Goal: Transaction & Acquisition: Purchase product/service

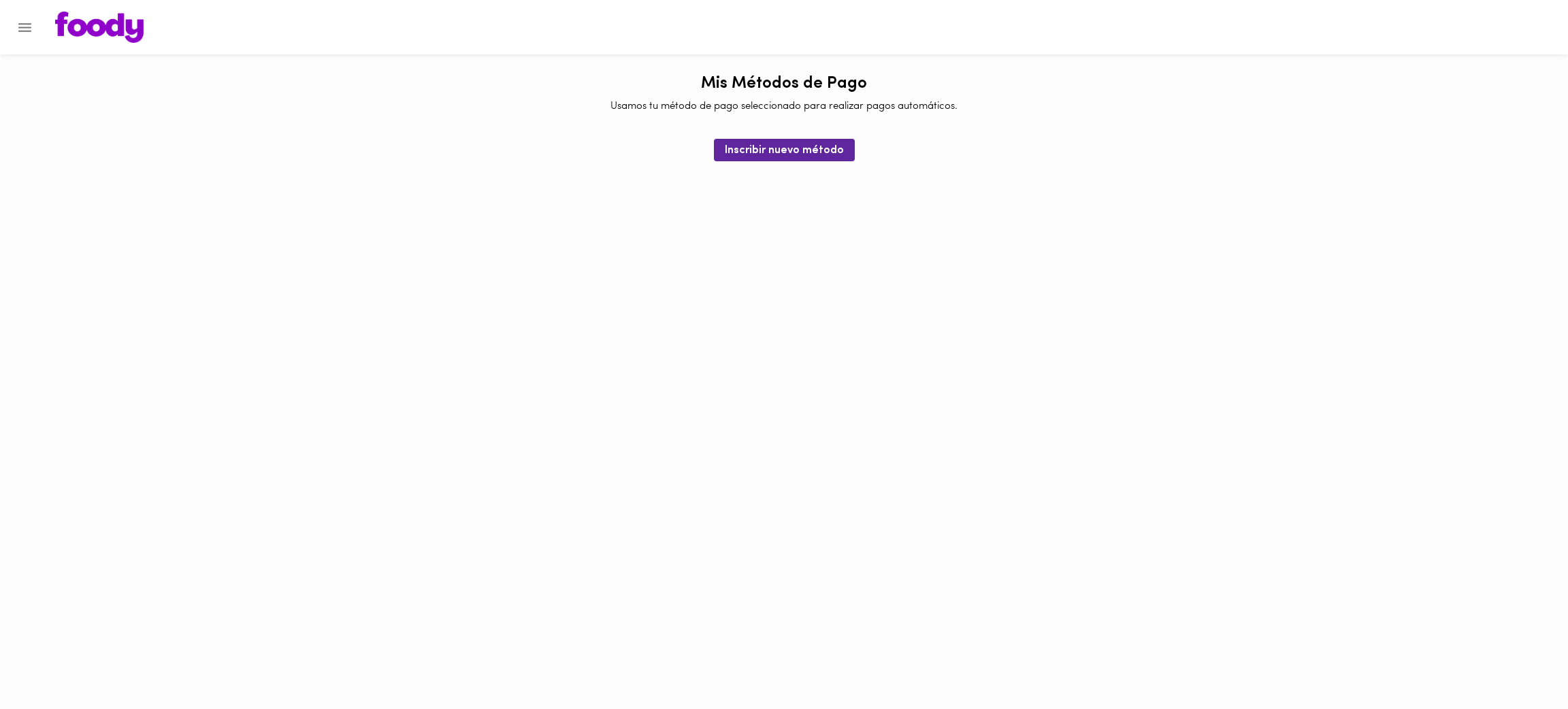
click at [17, 28] on icon "Menu" at bounding box center [24, 27] width 17 height 17
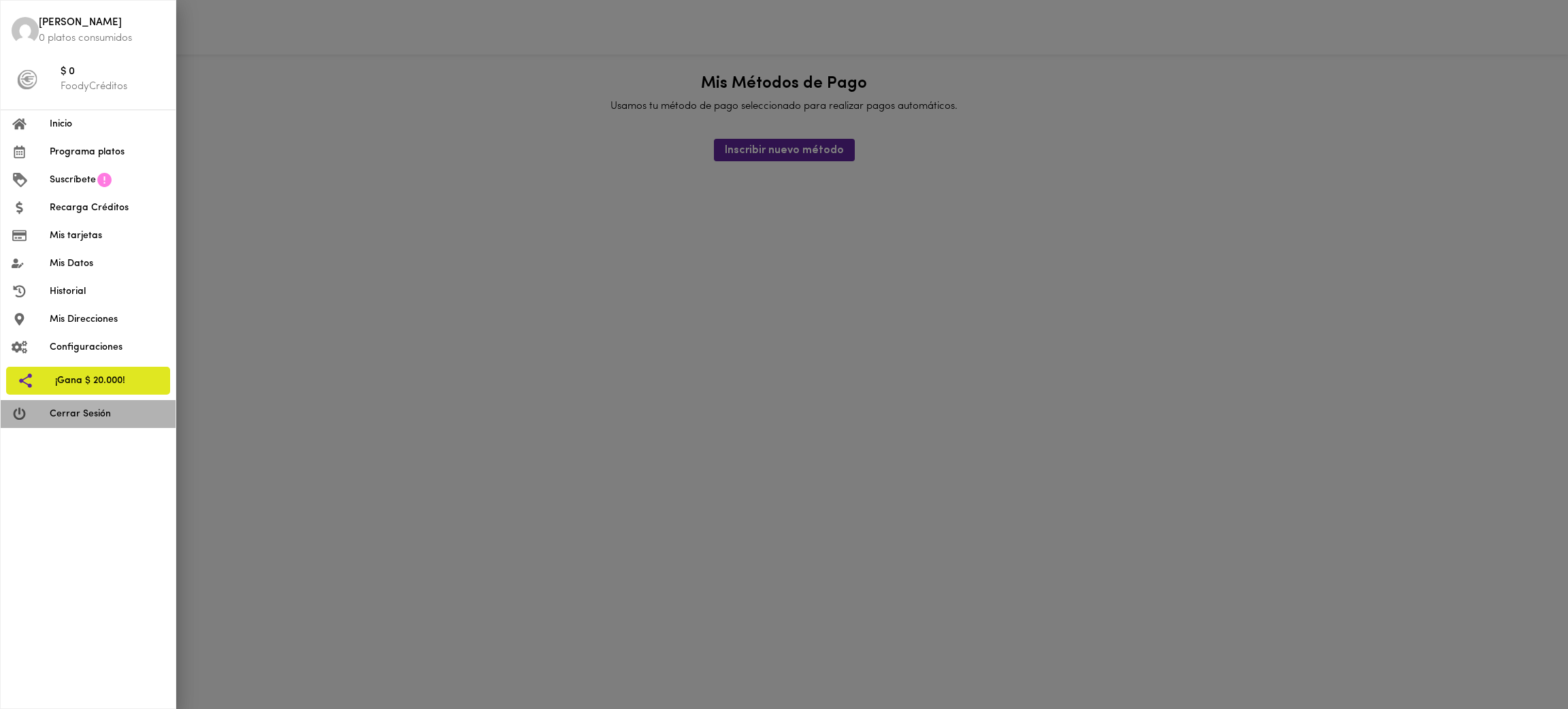
click at [83, 414] on span "Cerrar Sesión" at bounding box center [107, 414] width 115 height 14
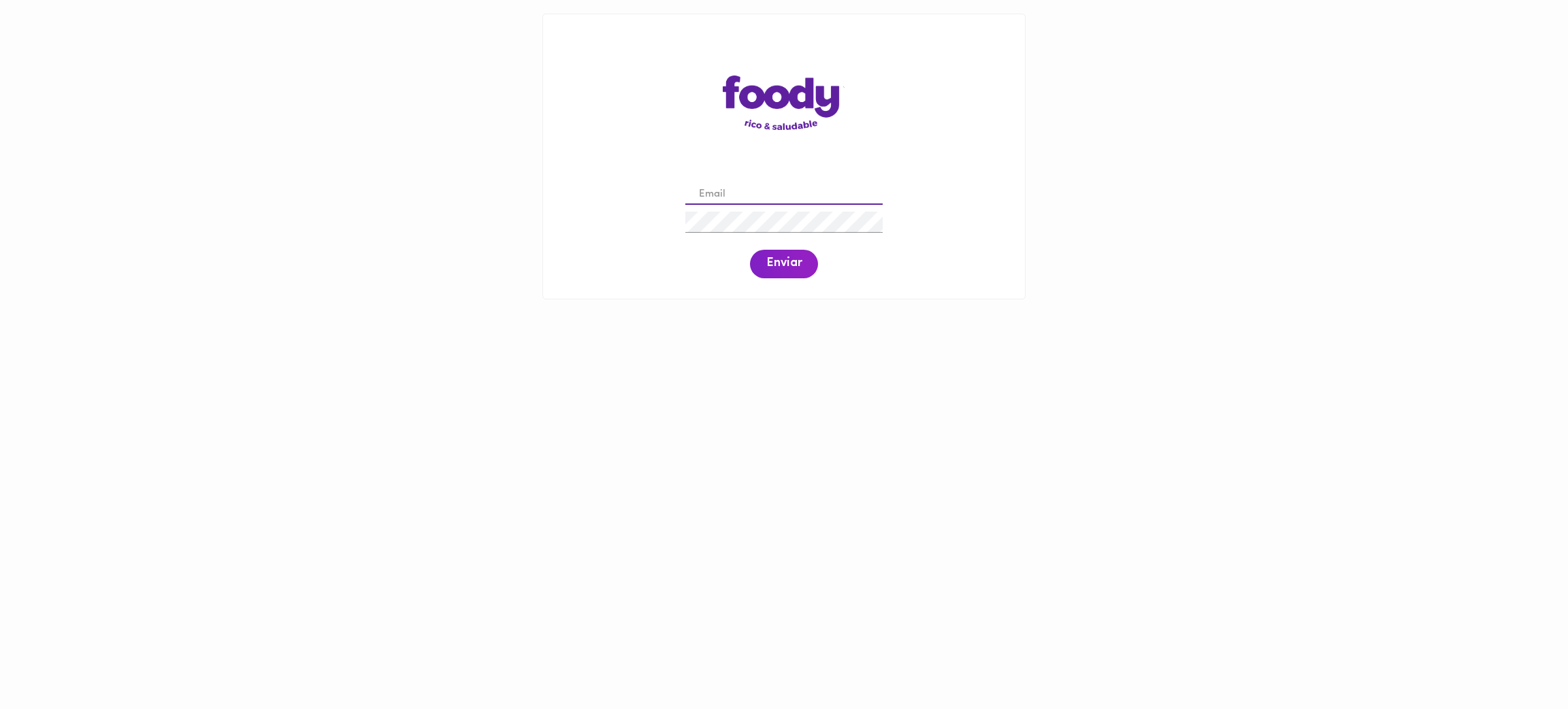
click at [752, 199] on input "email" at bounding box center [784, 195] width 197 height 22
paste input "[PERSON_NAME][EMAIL_ADDRESS][PERSON_NAME][DOMAIN_NAME]"
type input "[PERSON_NAME][EMAIL_ADDRESS][PERSON_NAME][DOMAIN_NAME]"
click at [782, 263] on span "Enviar" at bounding box center [784, 264] width 35 height 15
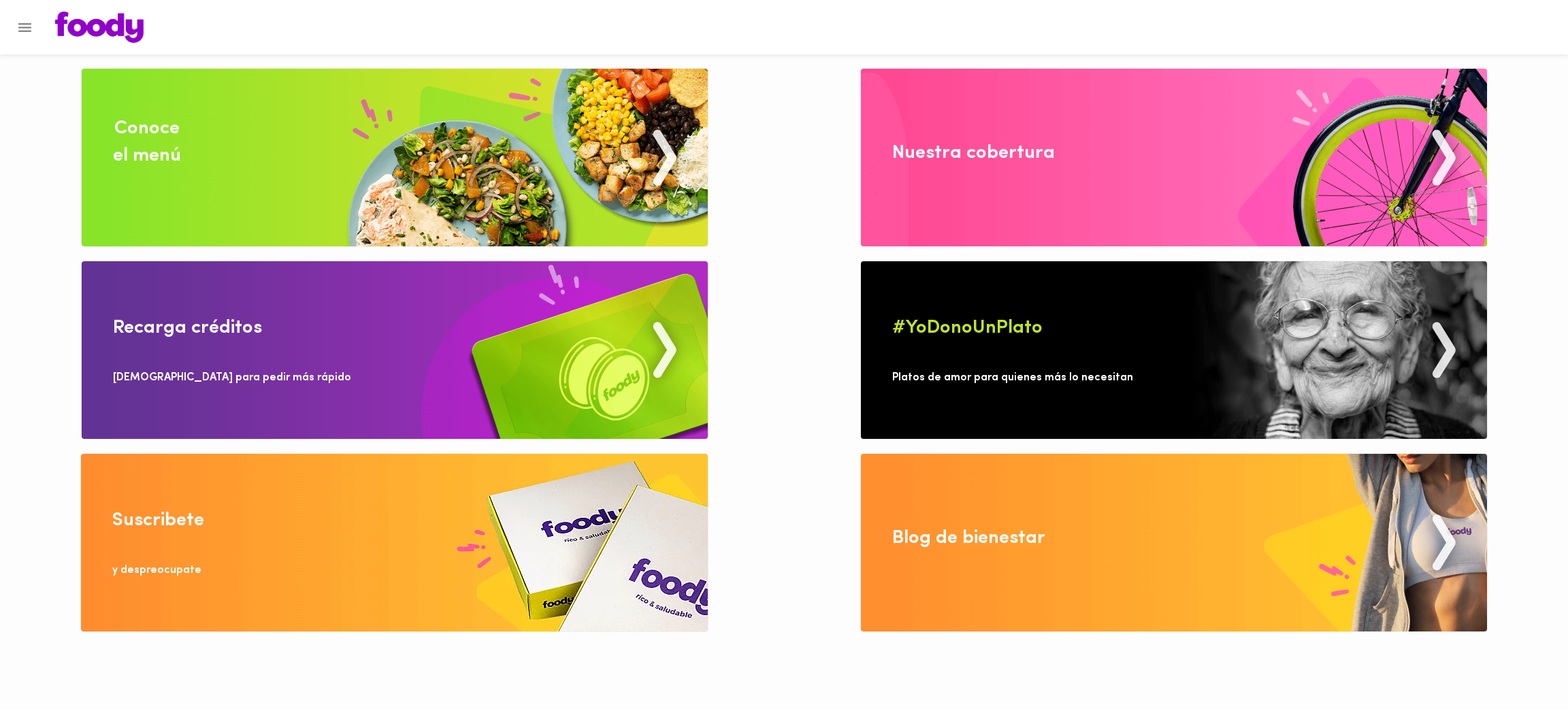
click at [276, 143] on img at bounding box center [394, 158] width 627 height 177
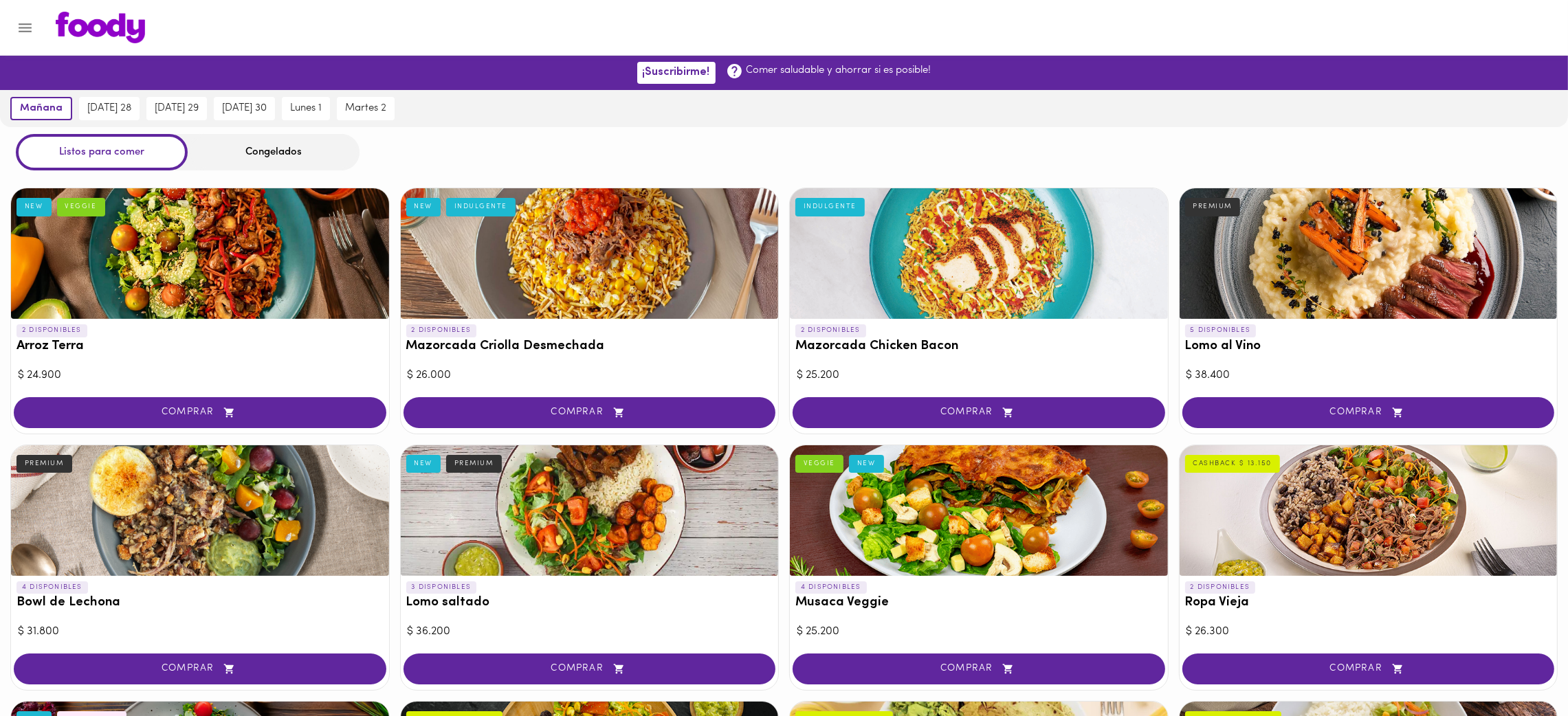
click at [693, 138] on div "Listos para comer Congelados" at bounding box center [784, 152] width 1568 height 36
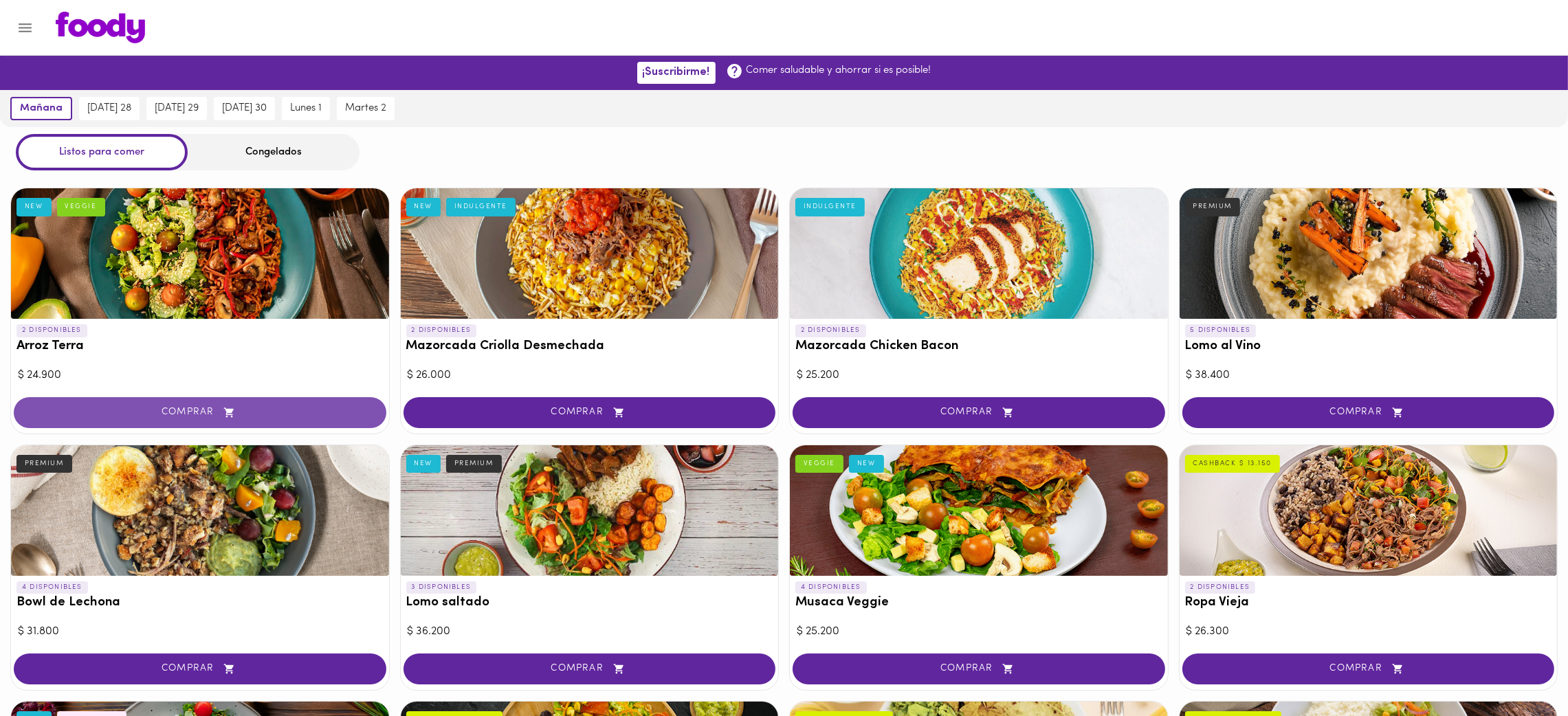
click at [213, 418] on span "COMPRAR" at bounding box center [200, 412] width 339 height 12
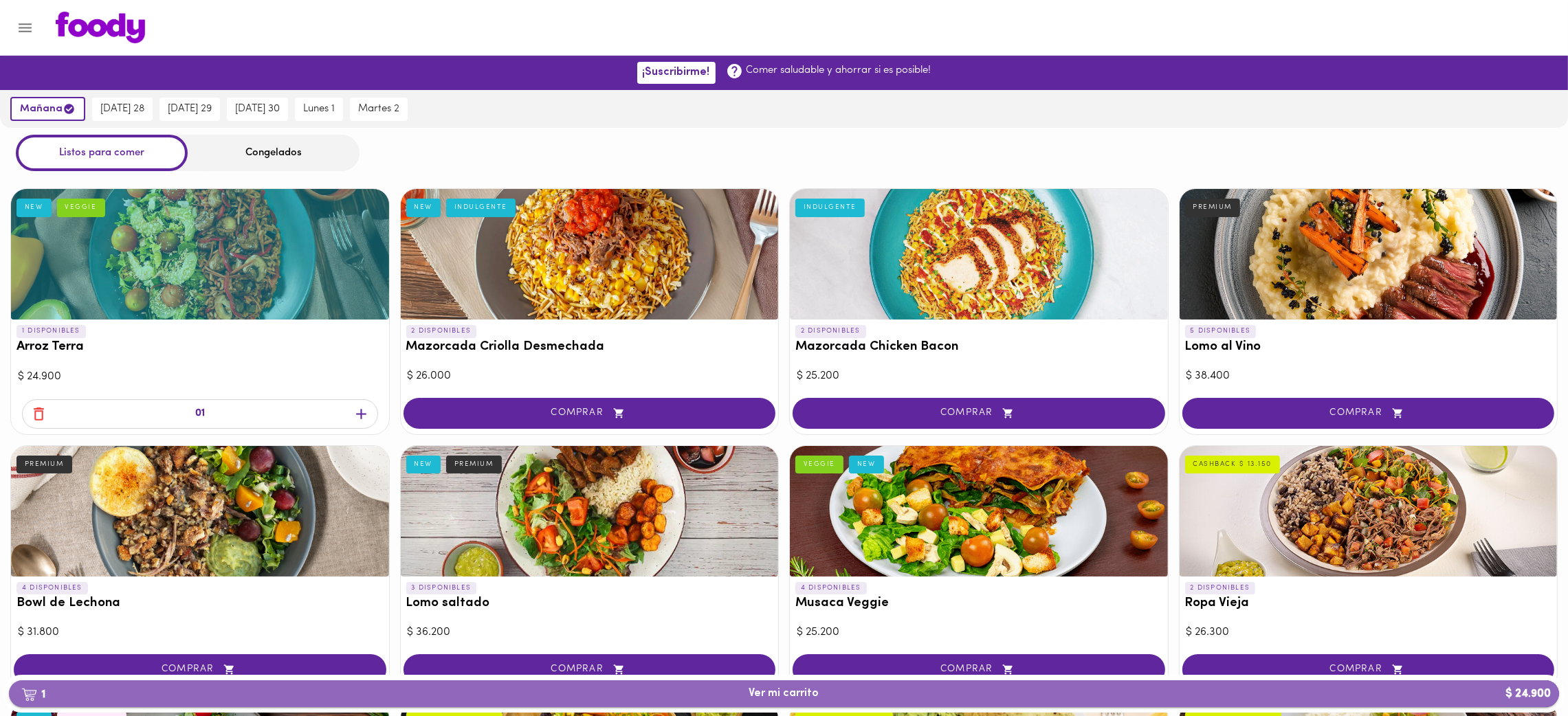
click at [729, 697] on span "1 Ver mi carrito $ 24.900" at bounding box center [784, 693] width 1528 height 13
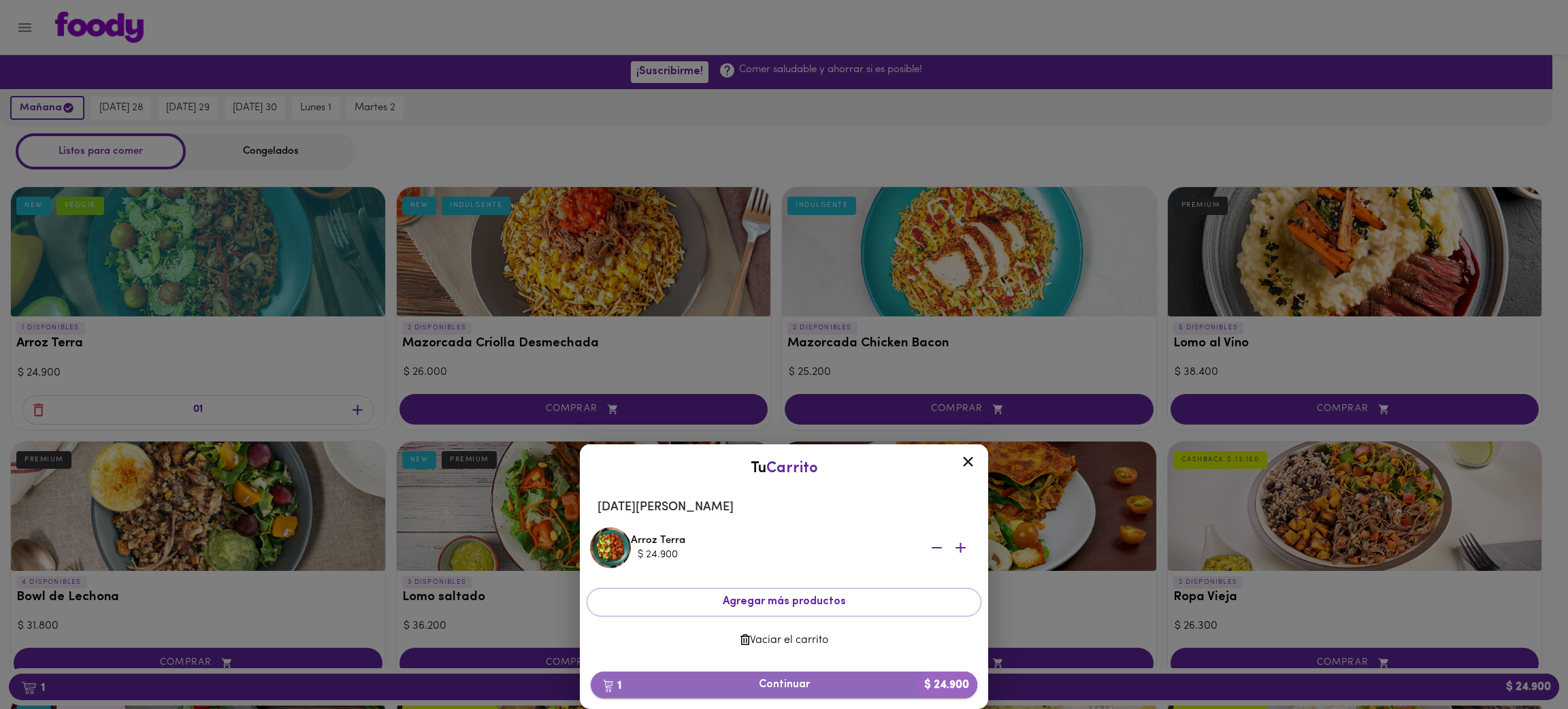
click at [771, 683] on span "1 Continuar $ 24.900" at bounding box center [784, 685] width 365 height 13
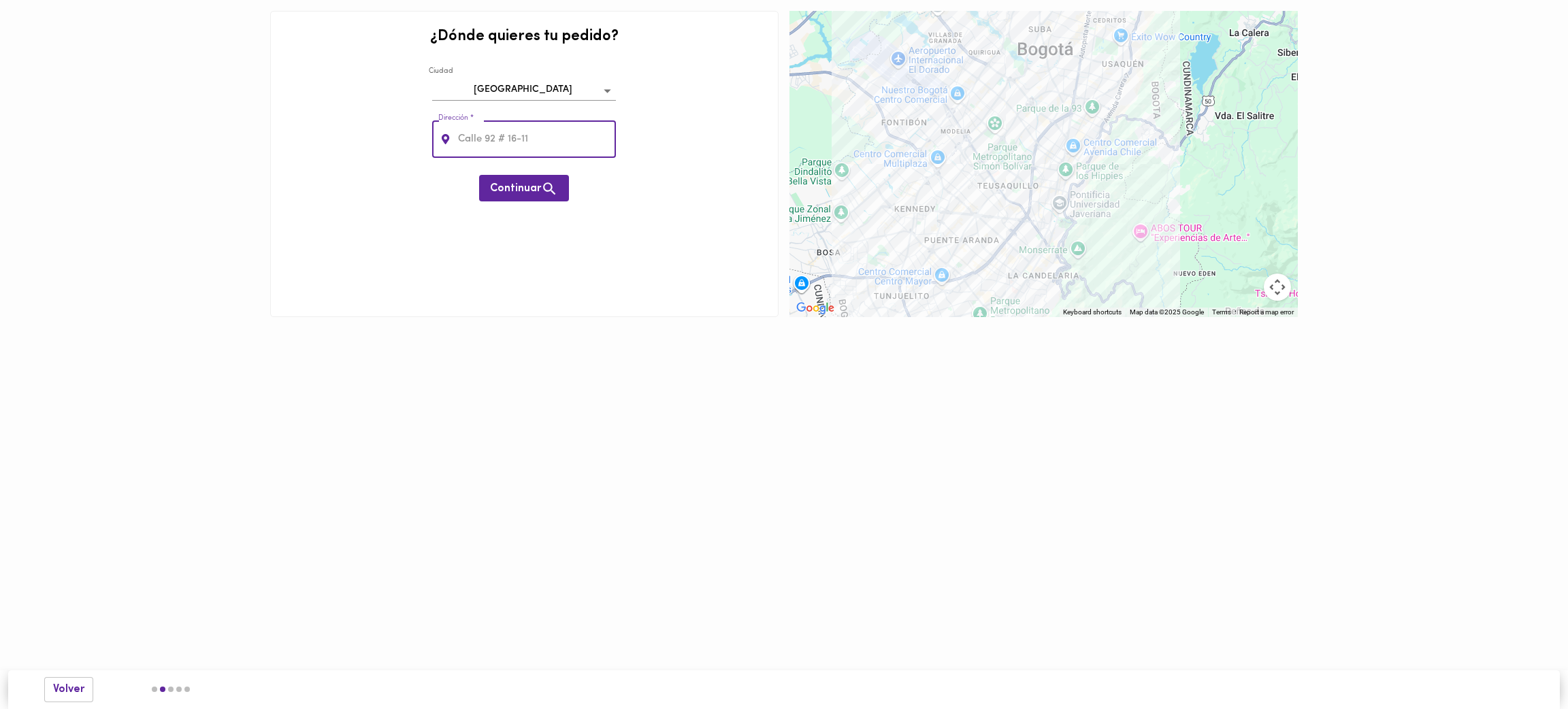
paste input "CALLE 196 B 20 75 91"
click at [525, 189] on span "Continuar" at bounding box center [524, 188] width 68 height 17
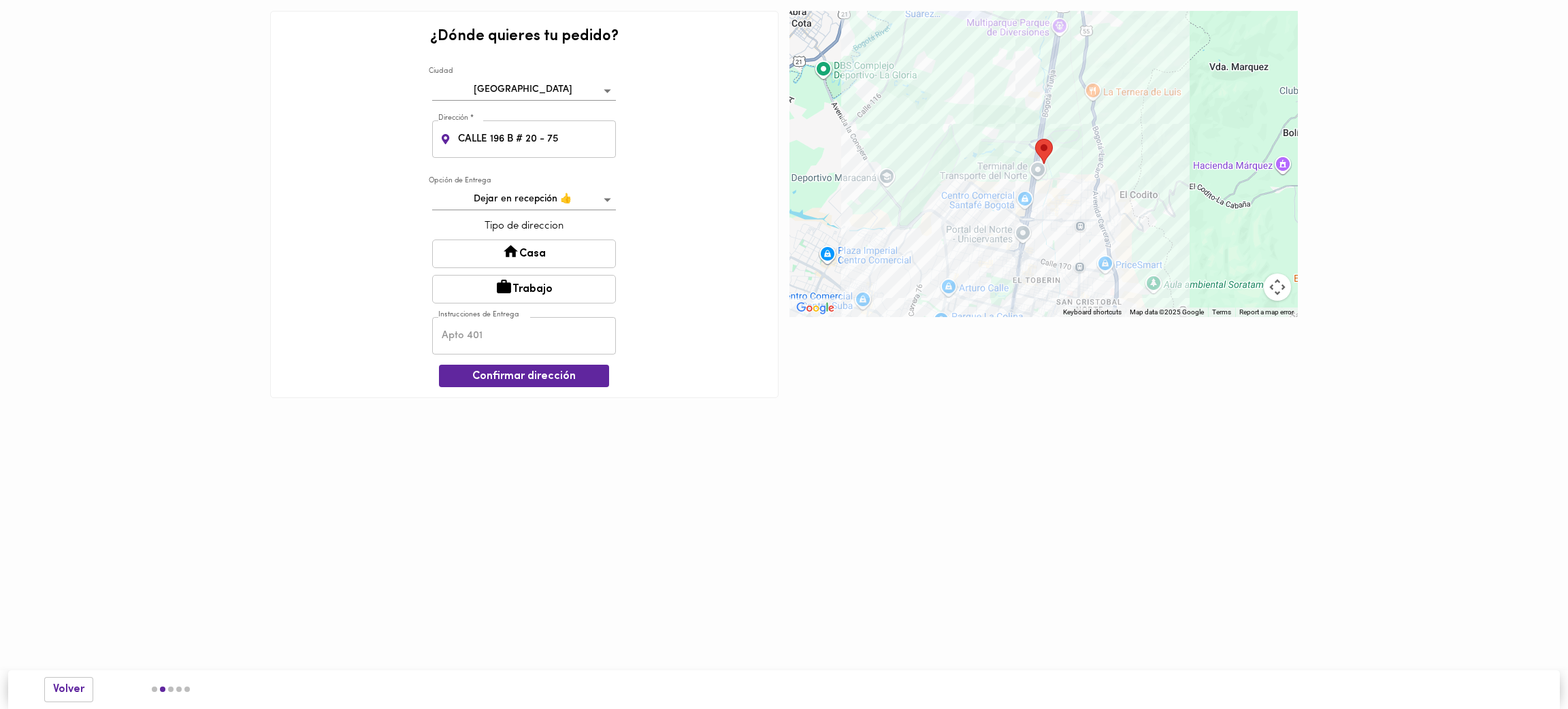
click at [1061, 166] on div at bounding box center [1044, 164] width 508 height 307
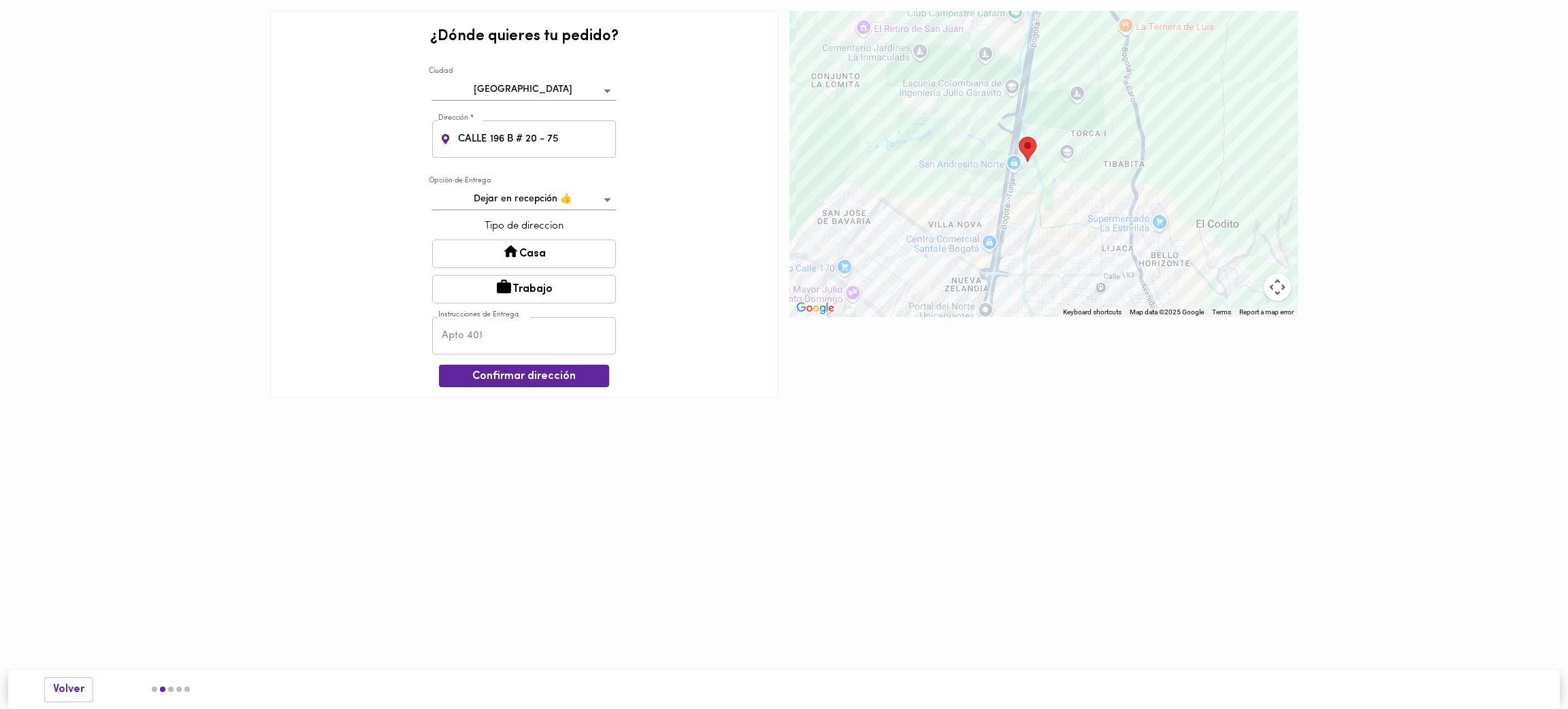
click at [1061, 166] on div at bounding box center [1044, 164] width 508 height 307
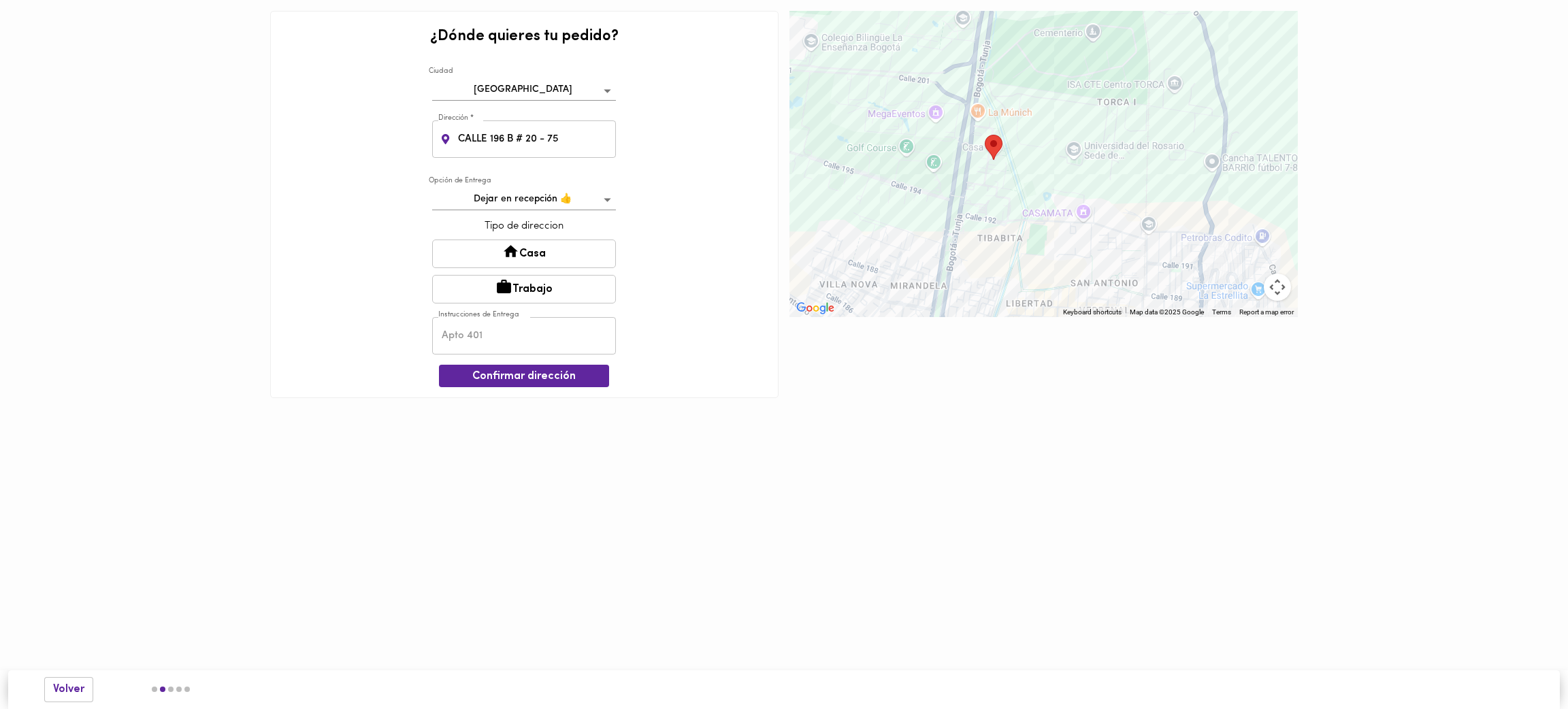
click at [1027, 177] on div at bounding box center [1044, 164] width 508 height 307
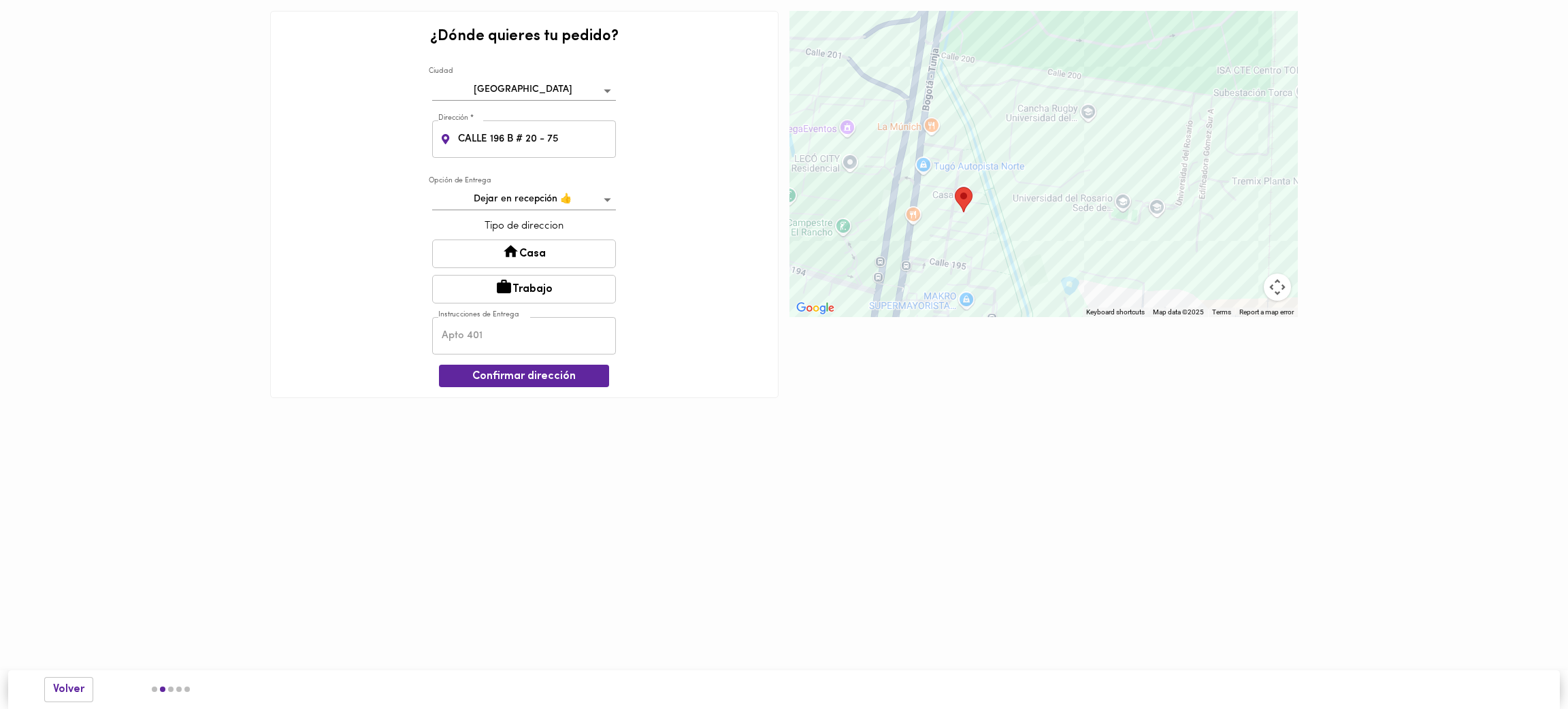
drag, startPoint x: 989, startPoint y: 196, endPoint x: 990, endPoint y: 272, distance: 76.0
click at [990, 272] on div at bounding box center [1044, 164] width 508 height 307
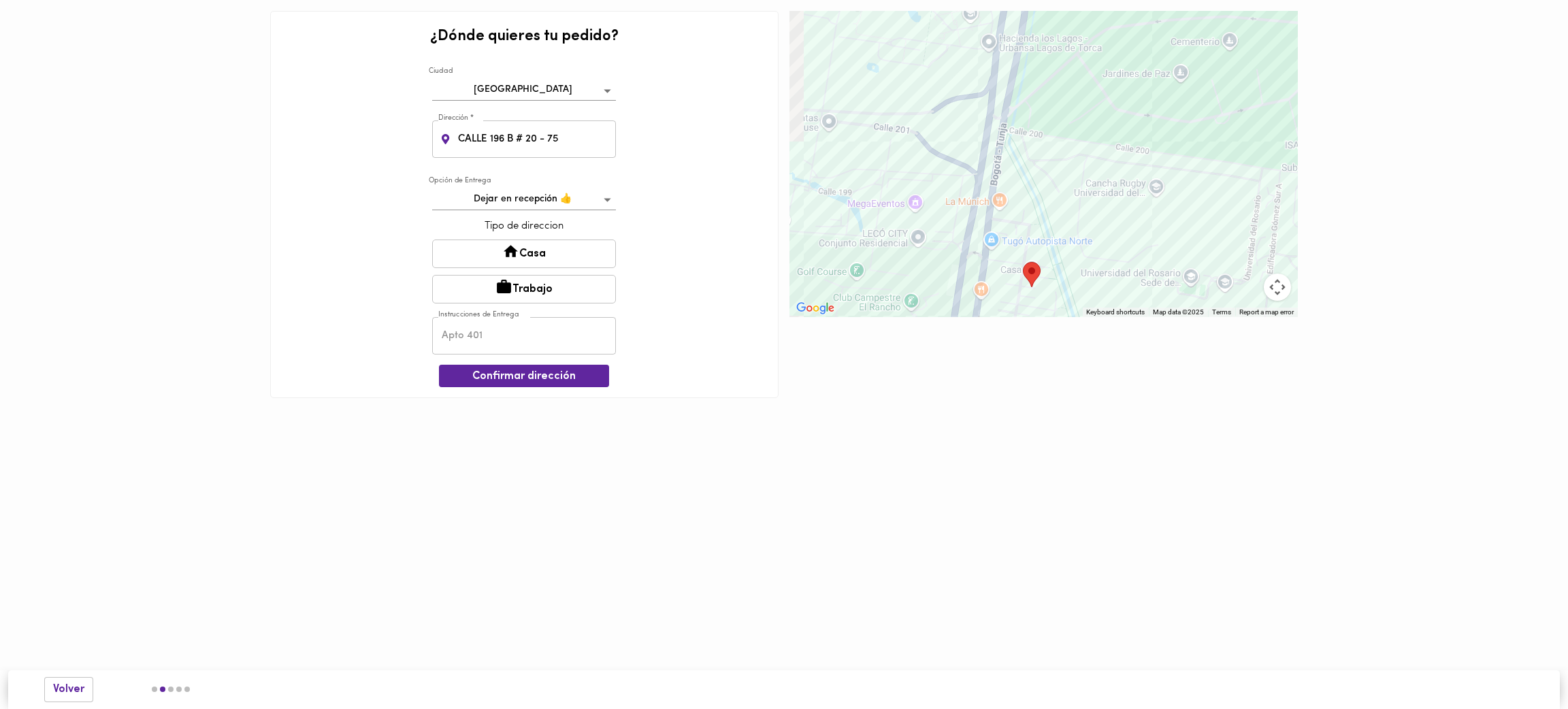
drag, startPoint x: 1016, startPoint y: 118, endPoint x: 1087, endPoint y: 186, distance: 98.3
click at [1087, 186] on div at bounding box center [1044, 164] width 508 height 307
click at [1020, 196] on div at bounding box center [1044, 164] width 508 height 307
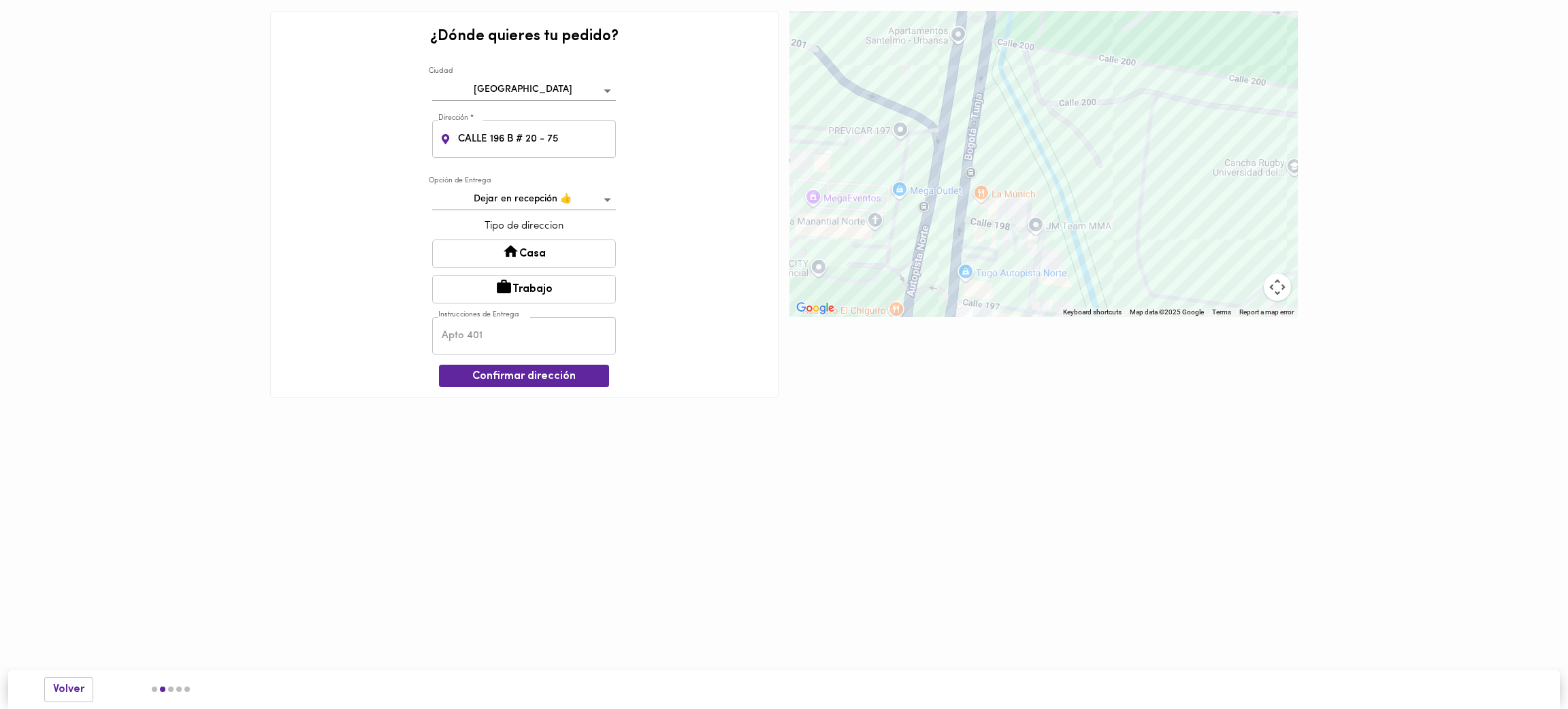
drag, startPoint x: 1092, startPoint y: 63, endPoint x: 1089, endPoint y: 43, distance: 20.2
click at [1089, 43] on div at bounding box center [1044, 164] width 508 height 307
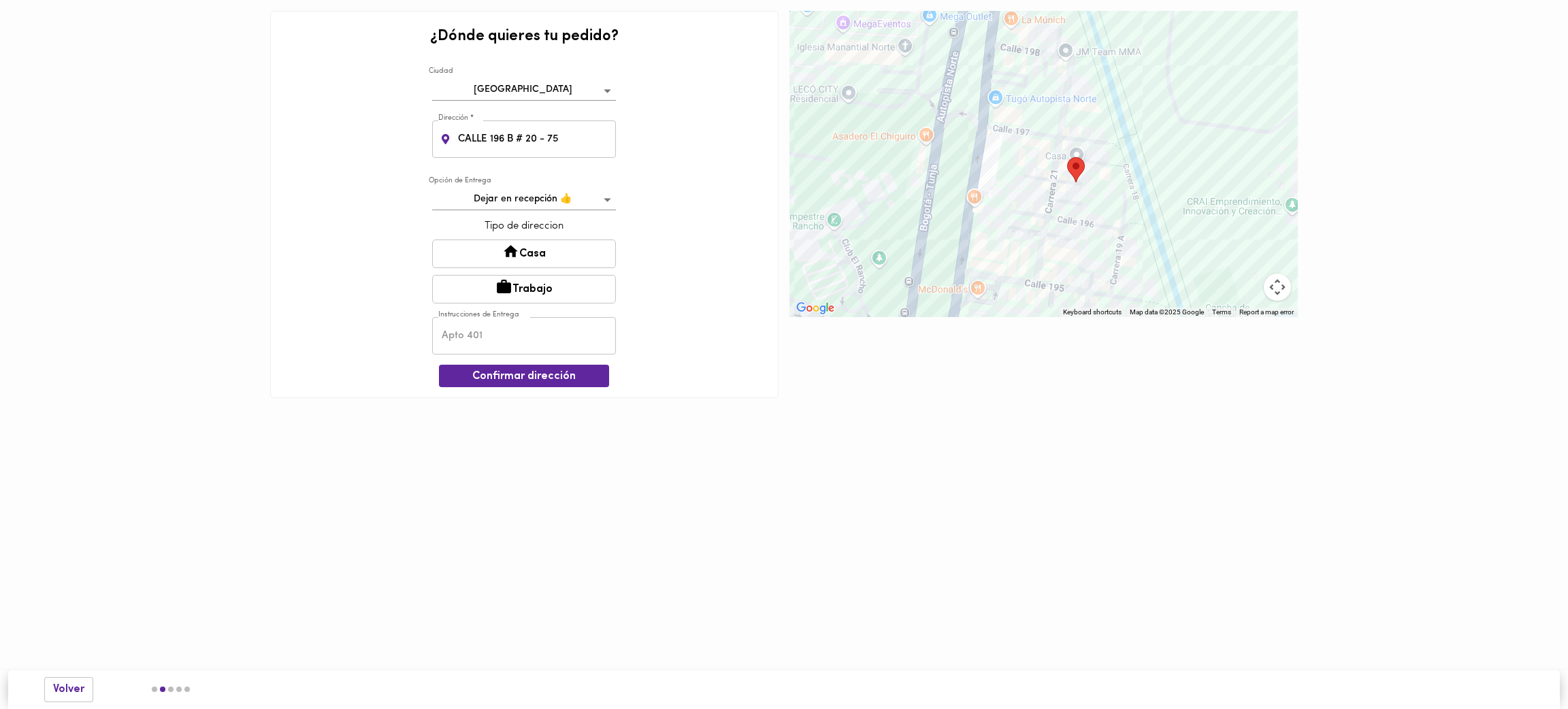
drag, startPoint x: 1071, startPoint y: 252, endPoint x: 1102, endPoint y: 76, distance: 178.7
click at [1102, 76] on div at bounding box center [1044, 164] width 508 height 307
drag, startPoint x: 569, startPoint y: 141, endPoint x: 420, endPoint y: 129, distance: 149.5
click at [420, 129] on div "¿Dónde quieres tu pedido? Ciudad Bogotá bogota Dirección * CALLE 196 B # 20 - 7…" at bounding box center [524, 204] width 508 height 387
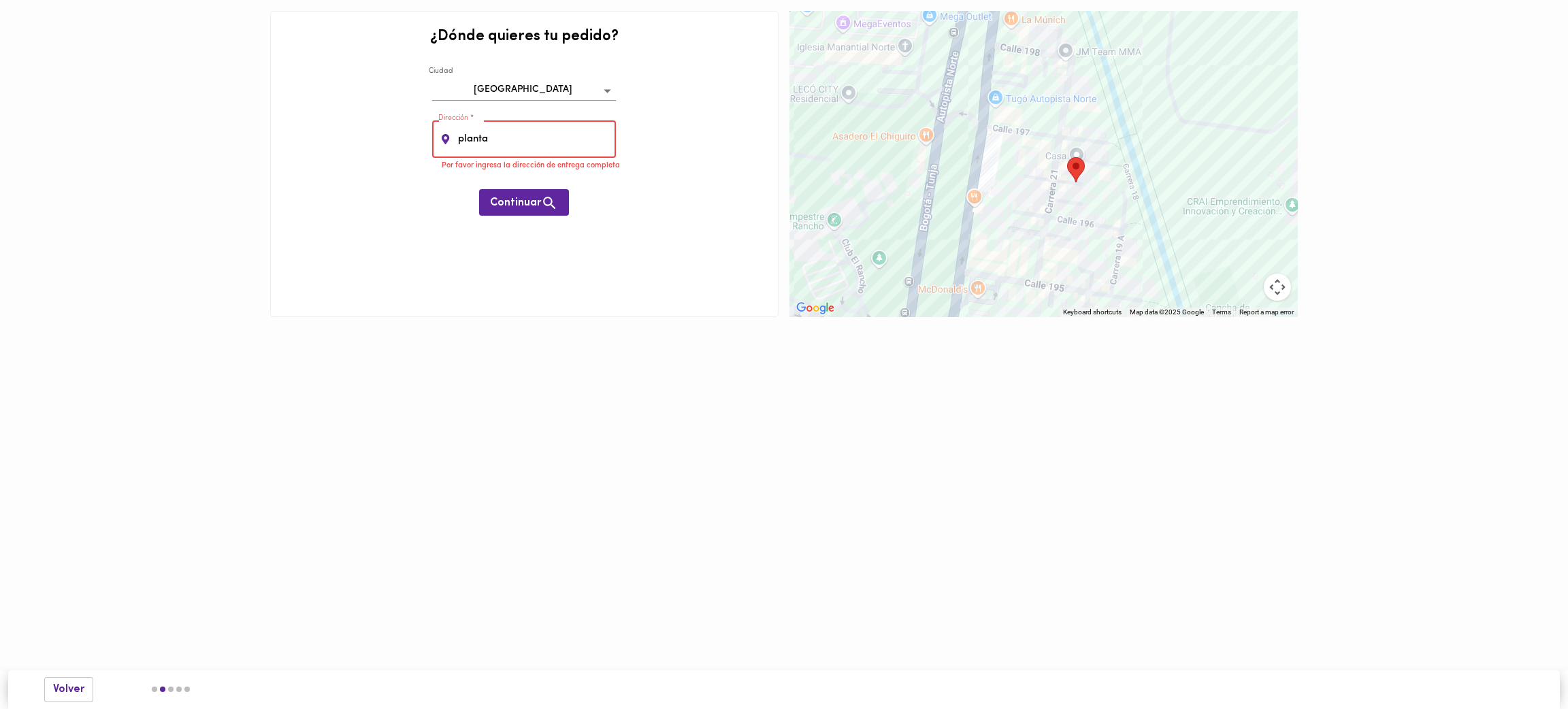
click at [628, 186] on div "¿Dónde quieres tu pedido? Ciudad Bogotá bogota Dirección * planta Dirección * P…" at bounding box center [524, 164] width 508 height 307
click at [506, 138] on input "planta" at bounding box center [536, 139] width 161 height 38
click at [463, 142] on input "planta todos comemos" at bounding box center [536, 139] width 161 height 38
click at [516, 183] on span "Continuar" at bounding box center [524, 188] width 68 height 17
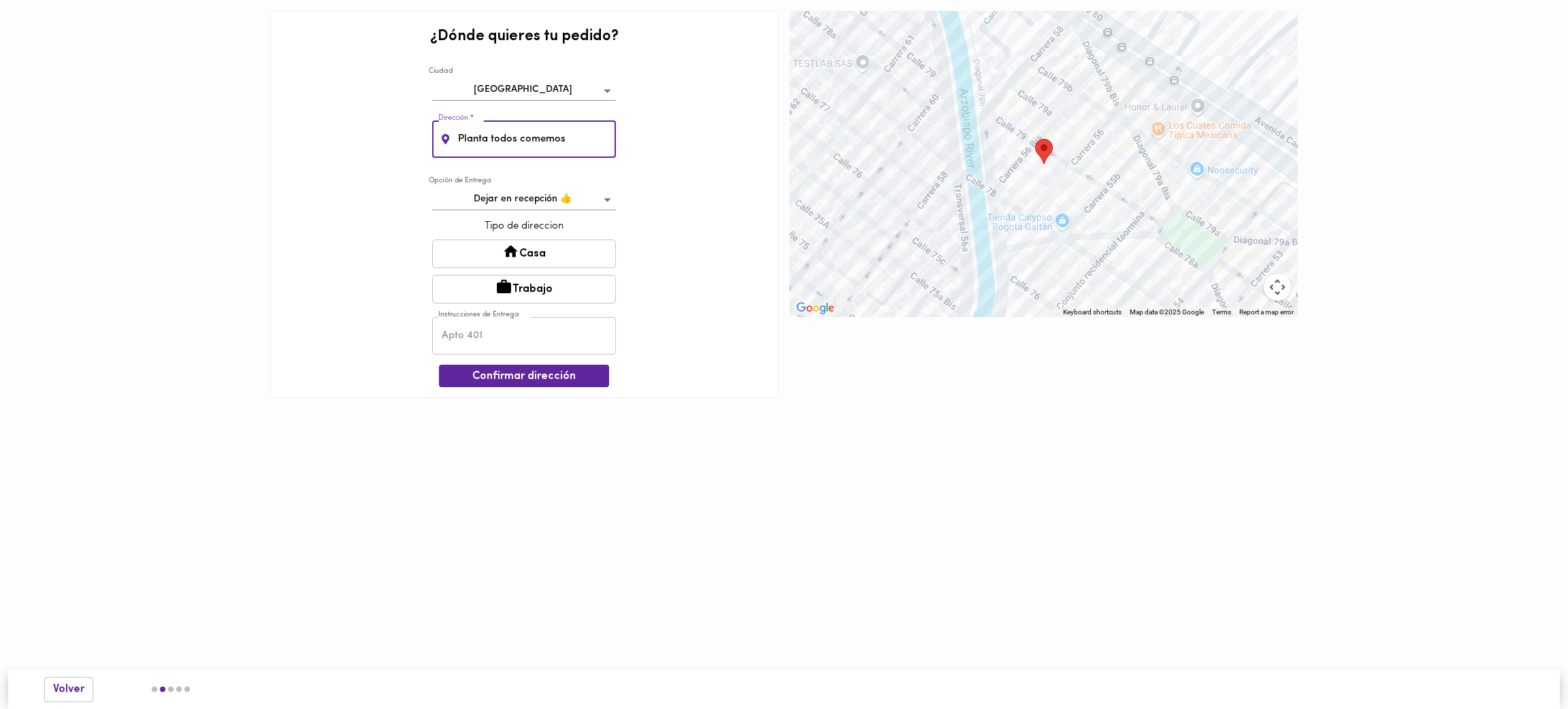
click at [496, 142] on input "Planta todos comemos" at bounding box center [536, 139] width 161 height 38
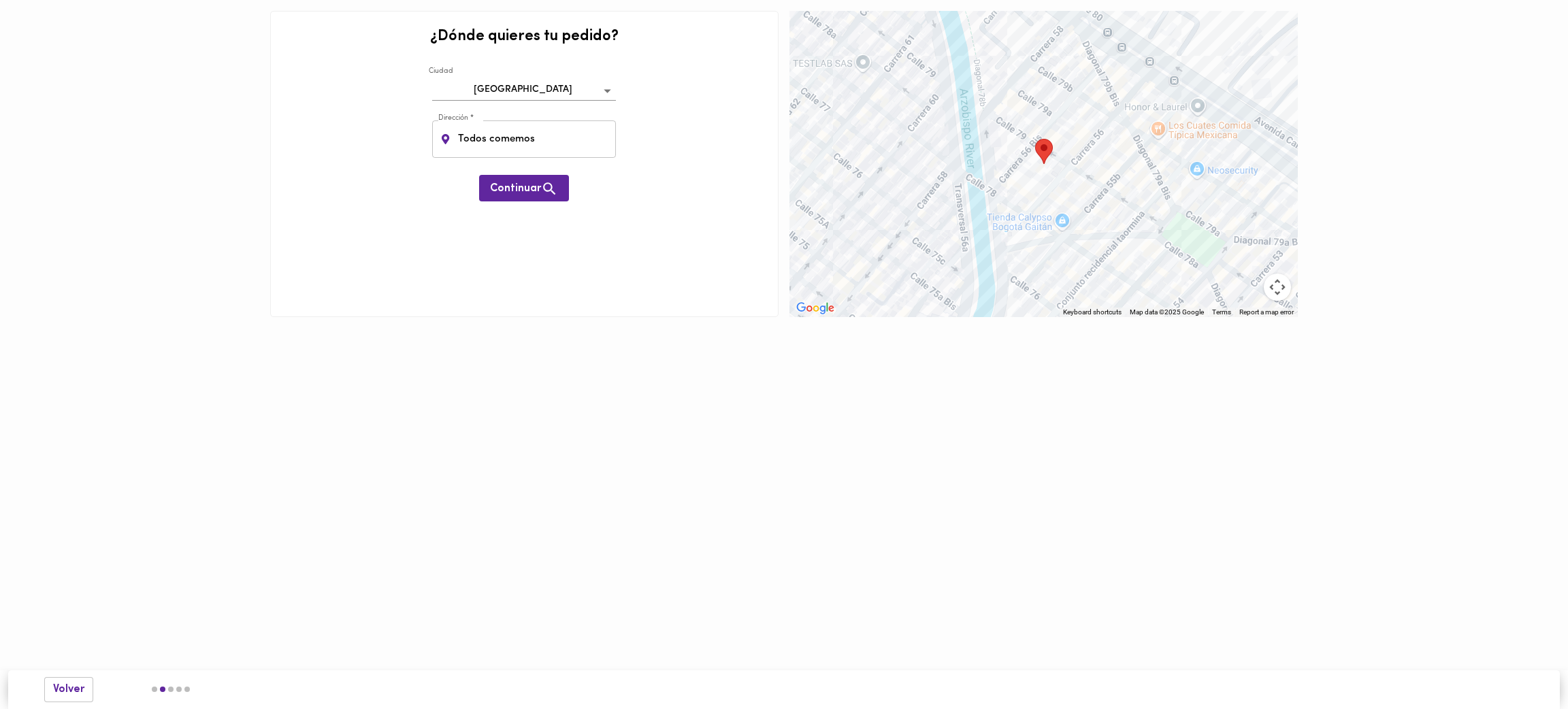
click at [611, 188] on div "¿Dónde quieres tu pedido? Ciudad Bogotá bogota Dirección * Todos comemos Direcc…" at bounding box center [524, 164] width 508 height 307
click at [545, 134] on input "Todos comemos" at bounding box center [536, 139] width 161 height 38
type input "T"
paste input "Calle 196 B 20 75-91"
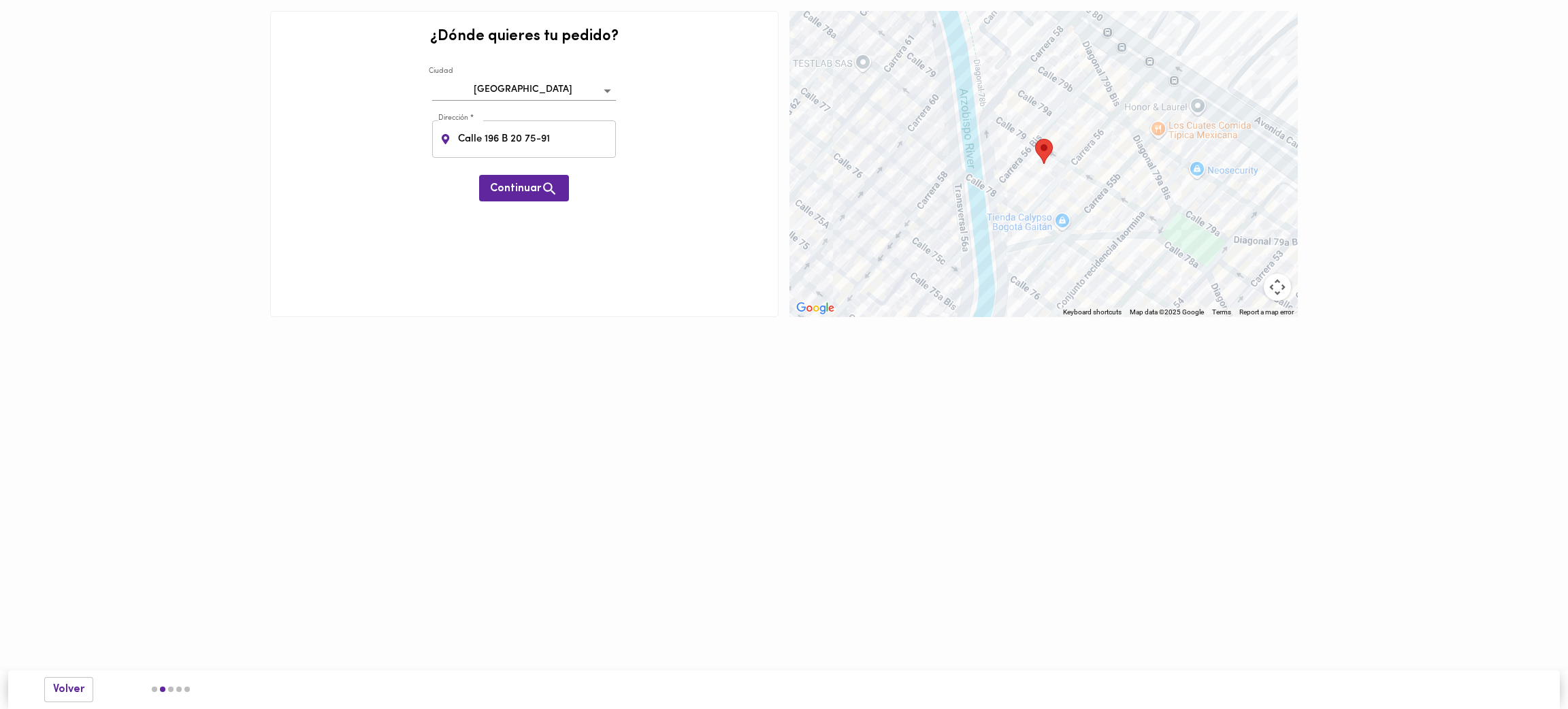
click at [643, 149] on div "¿Dónde quieres tu pedido? Ciudad Bogotá bogota Dirección * Calle 196 B 20 75-91…" at bounding box center [524, 164] width 508 height 307
click at [558, 141] on input "Calle 196 B 20 75-91" at bounding box center [536, 139] width 161 height 38
click at [533, 140] on input "Calle 196 B # 20 75" at bounding box center [536, 139] width 161 height 38
type input "Calle 196 B # 20 - 75"
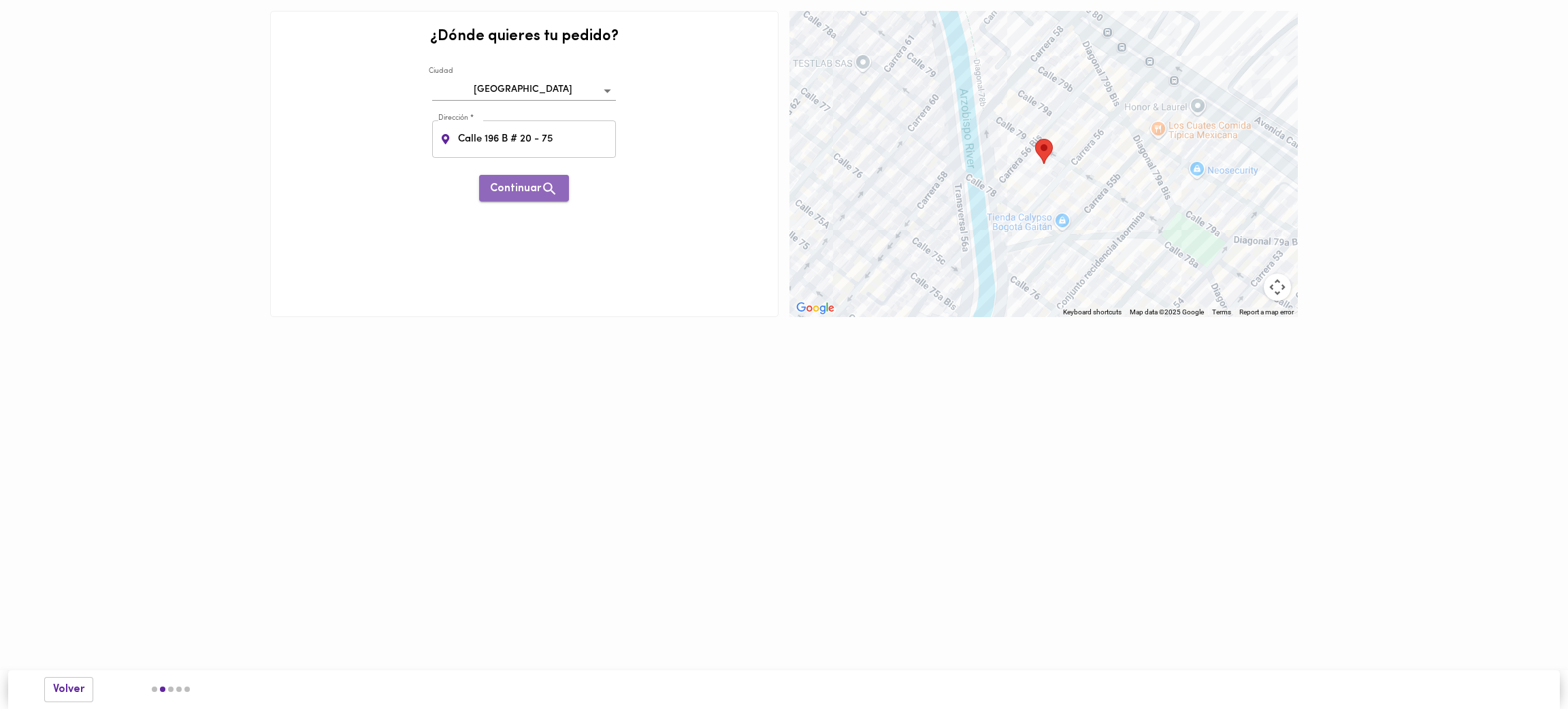
click at [519, 189] on span "Continuar" at bounding box center [524, 188] width 68 height 17
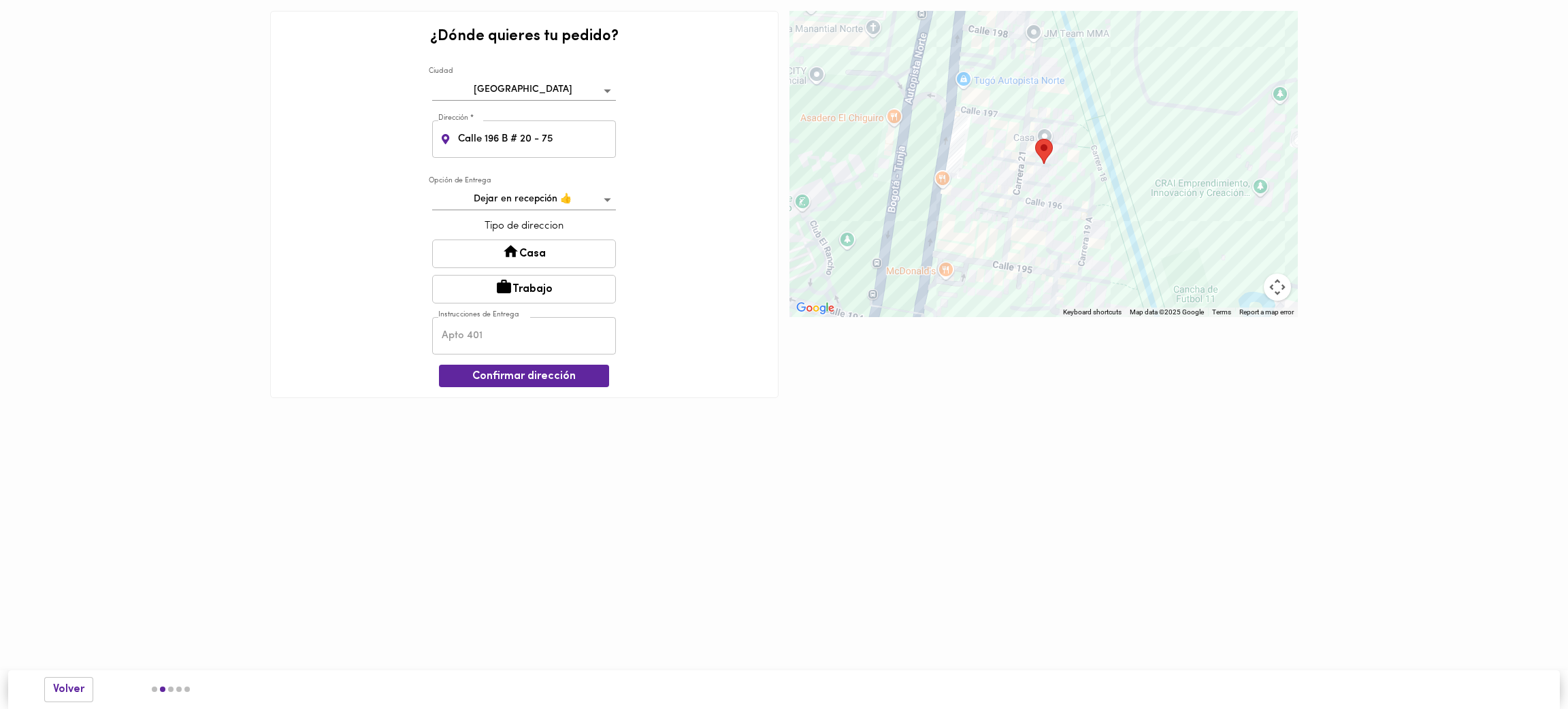
click at [513, 285] on button "Trabajo" at bounding box center [524, 290] width 184 height 29
click at [504, 339] on input "text" at bounding box center [524, 337] width 184 height 38
type input "Entregar en planta"
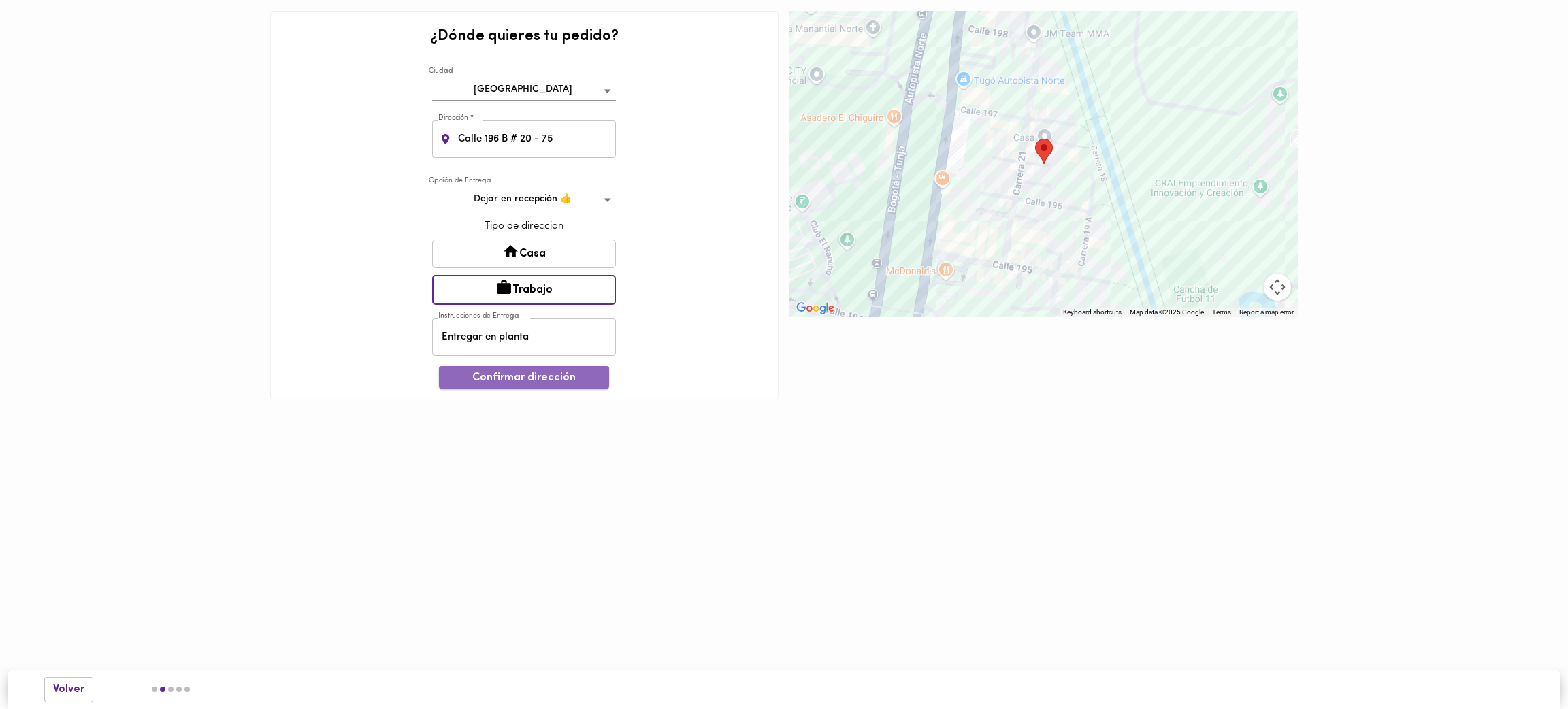
click at [508, 377] on span "Confirmar dirección" at bounding box center [524, 378] width 149 height 13
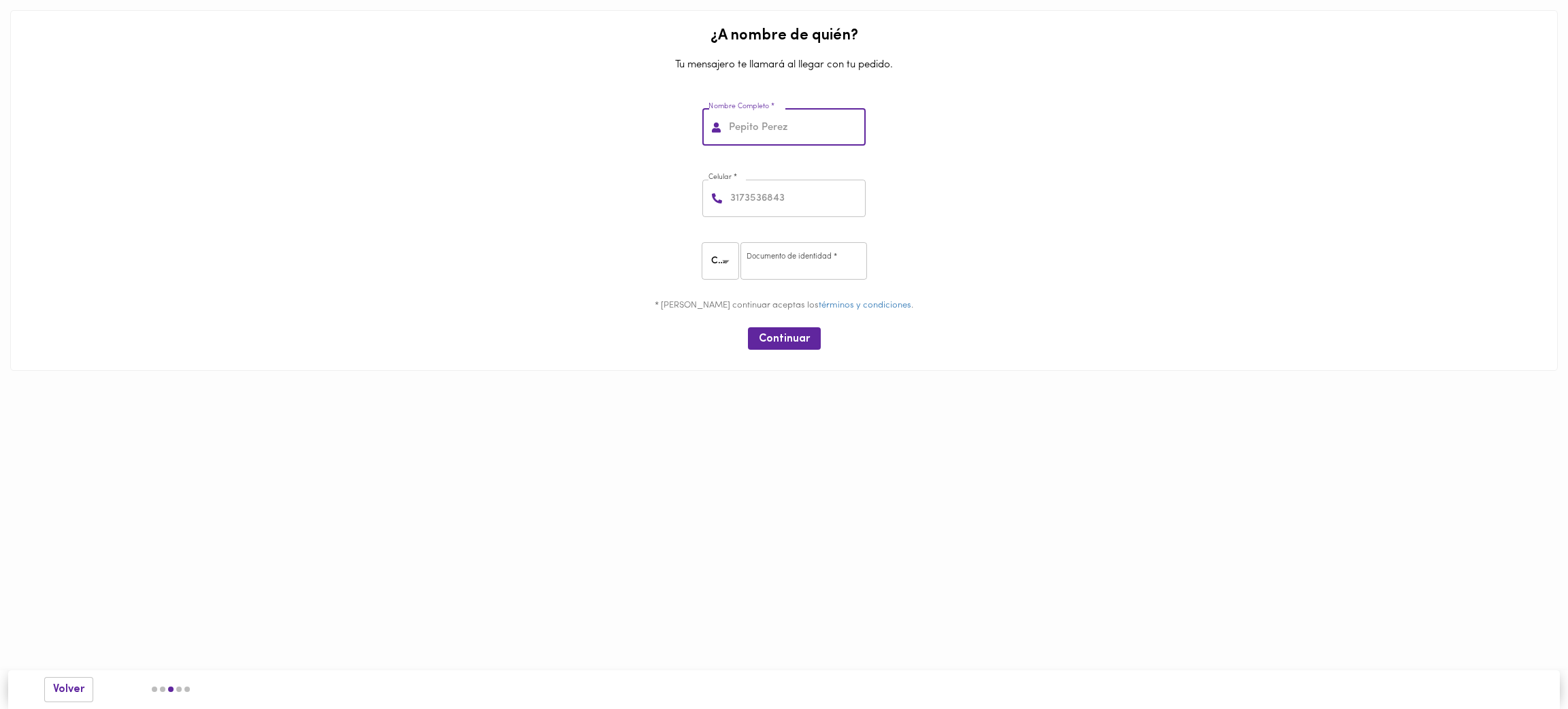
click at [771, 131] on input "text" at bounding box center [796, 127] width 140 height 38
paste input "Carlos Enrique Martin Triana"
type input "Carlos Enrique Martin Triana"
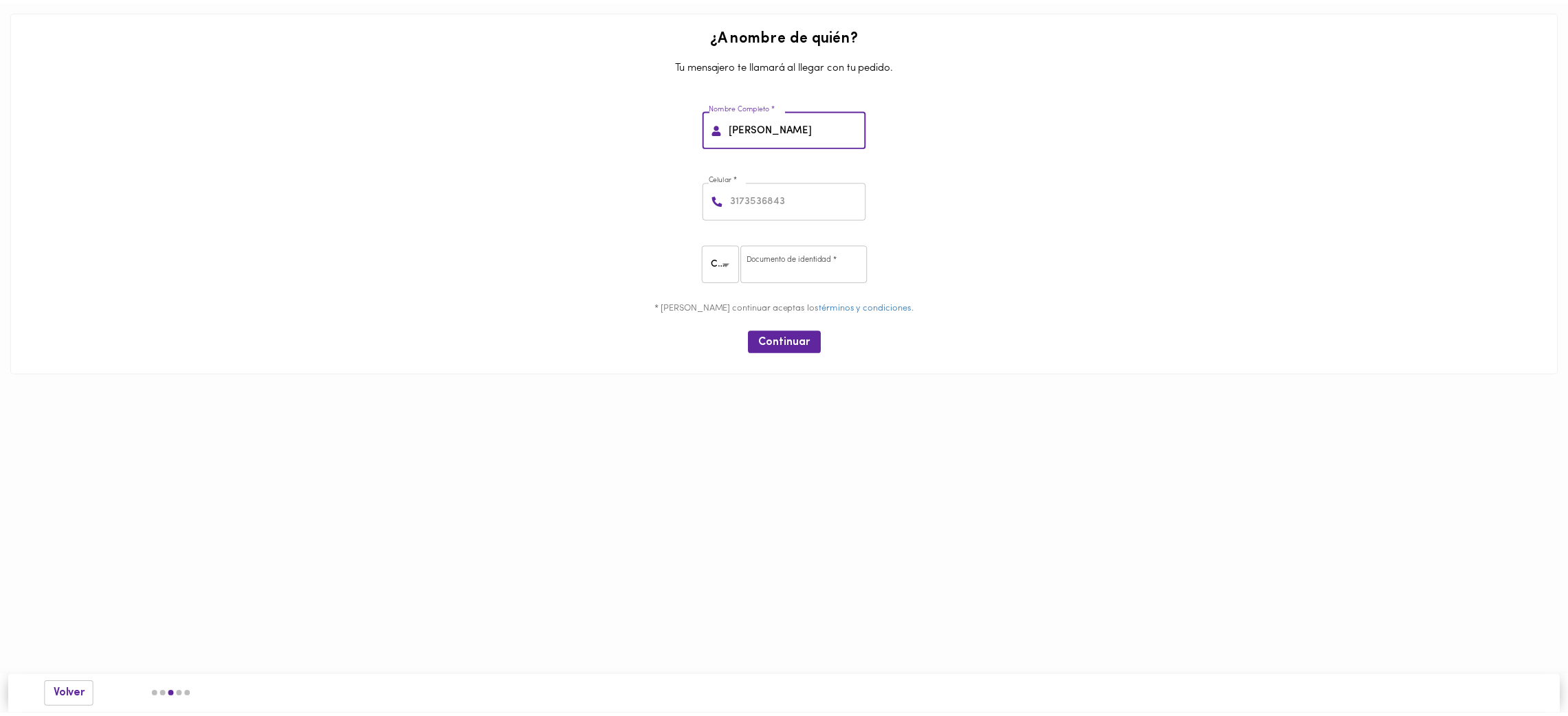
scroll to position [0, 0]
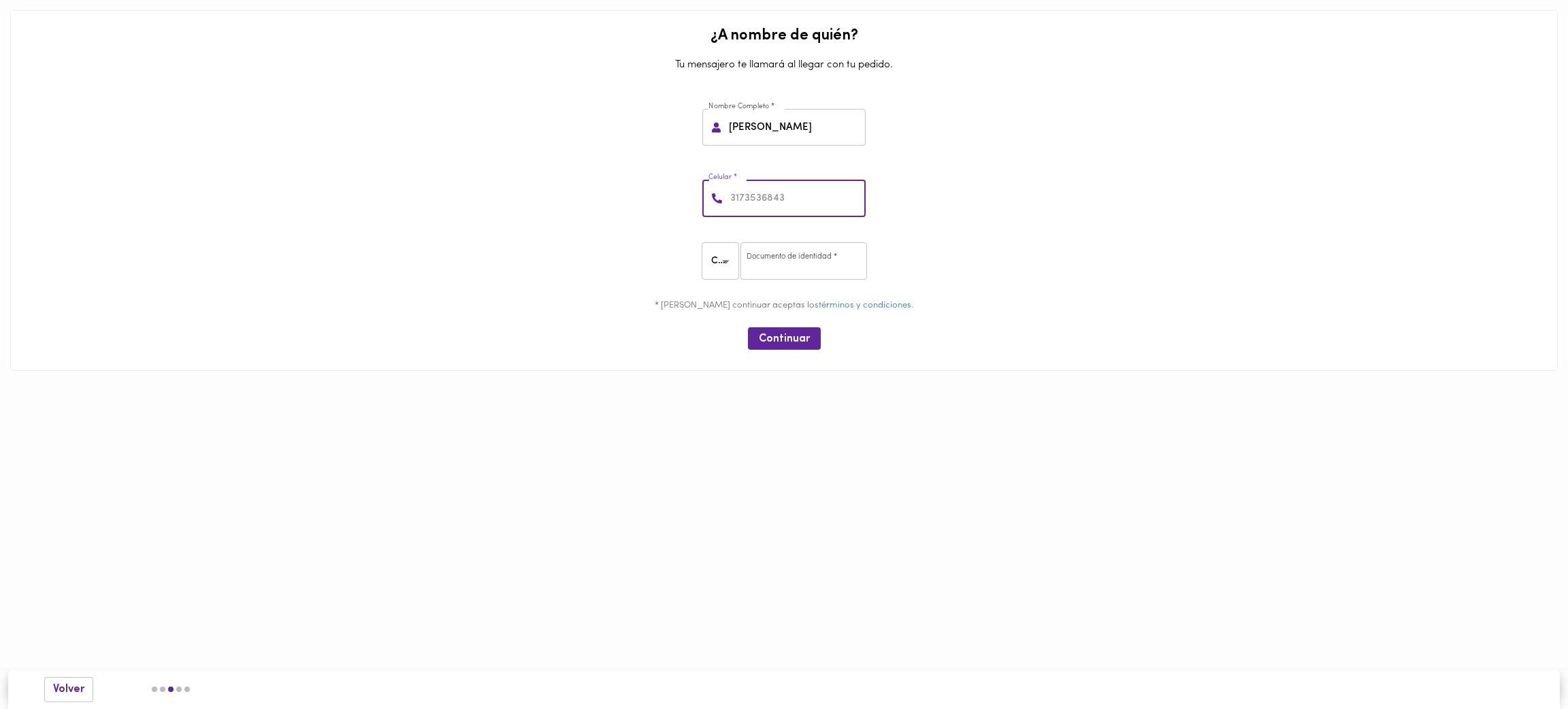
click at [765, 197] on input "number" at bounding box center [797, 198] width 138 height 38
paste input "3164845490"
type input "3164845490"
click at [771, 259] on input "number" at bounding box center [803, 261] width 126 height 38
paste input "79500761"
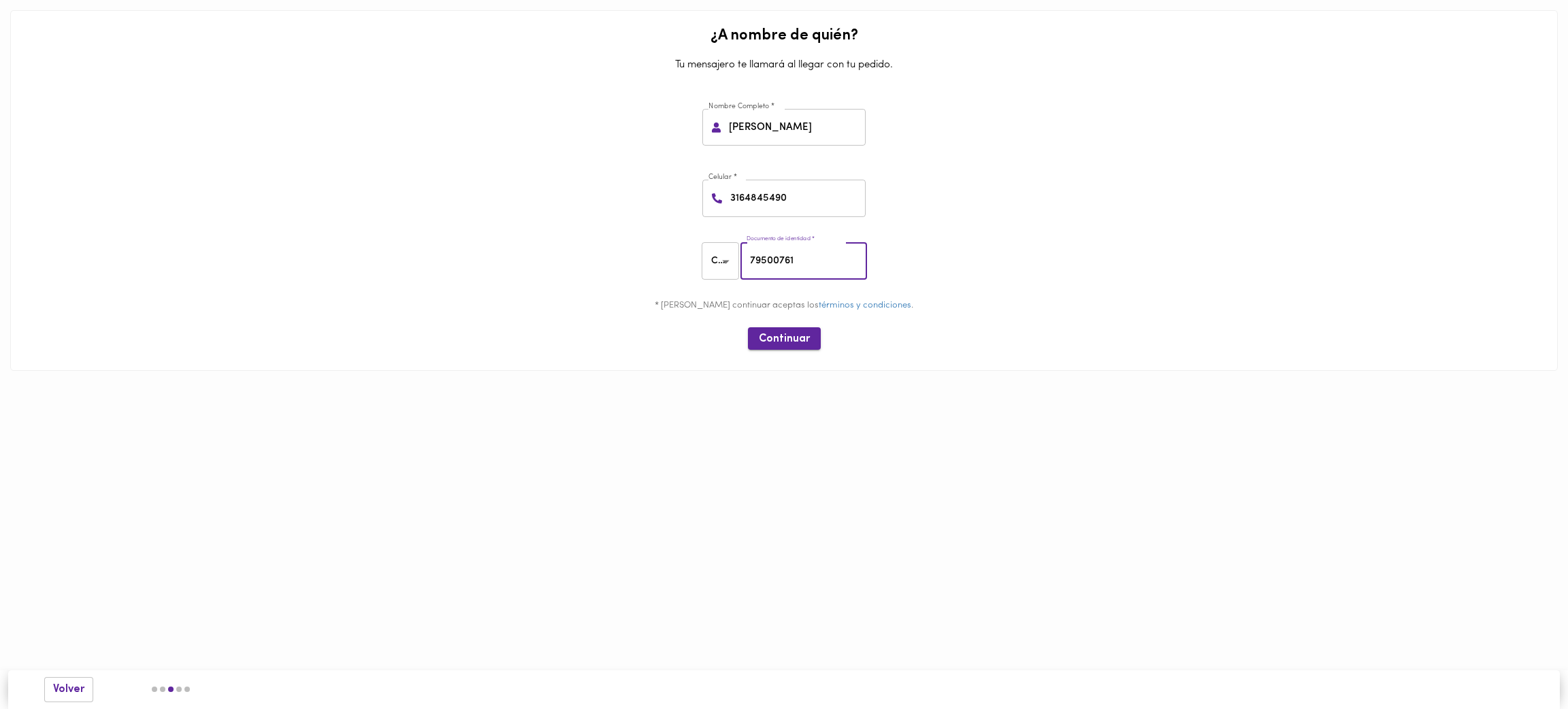
type input "79500761"
click at [791, 338] on span "Continuar" at bounding box center [784, 339] width 51 height 13
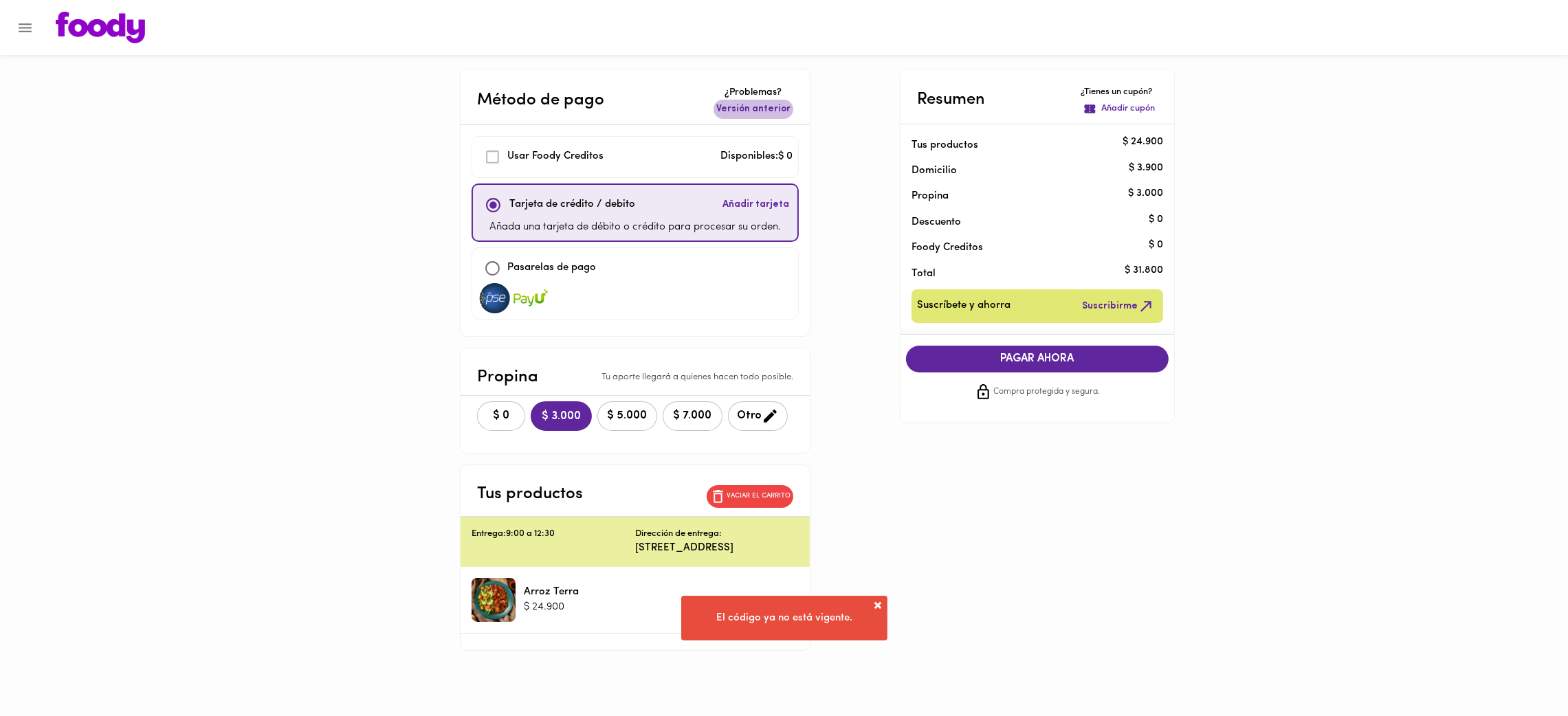
click at [774, 114] on span "Versión anterior" at bounding box center [753, 109] width 74 height 14
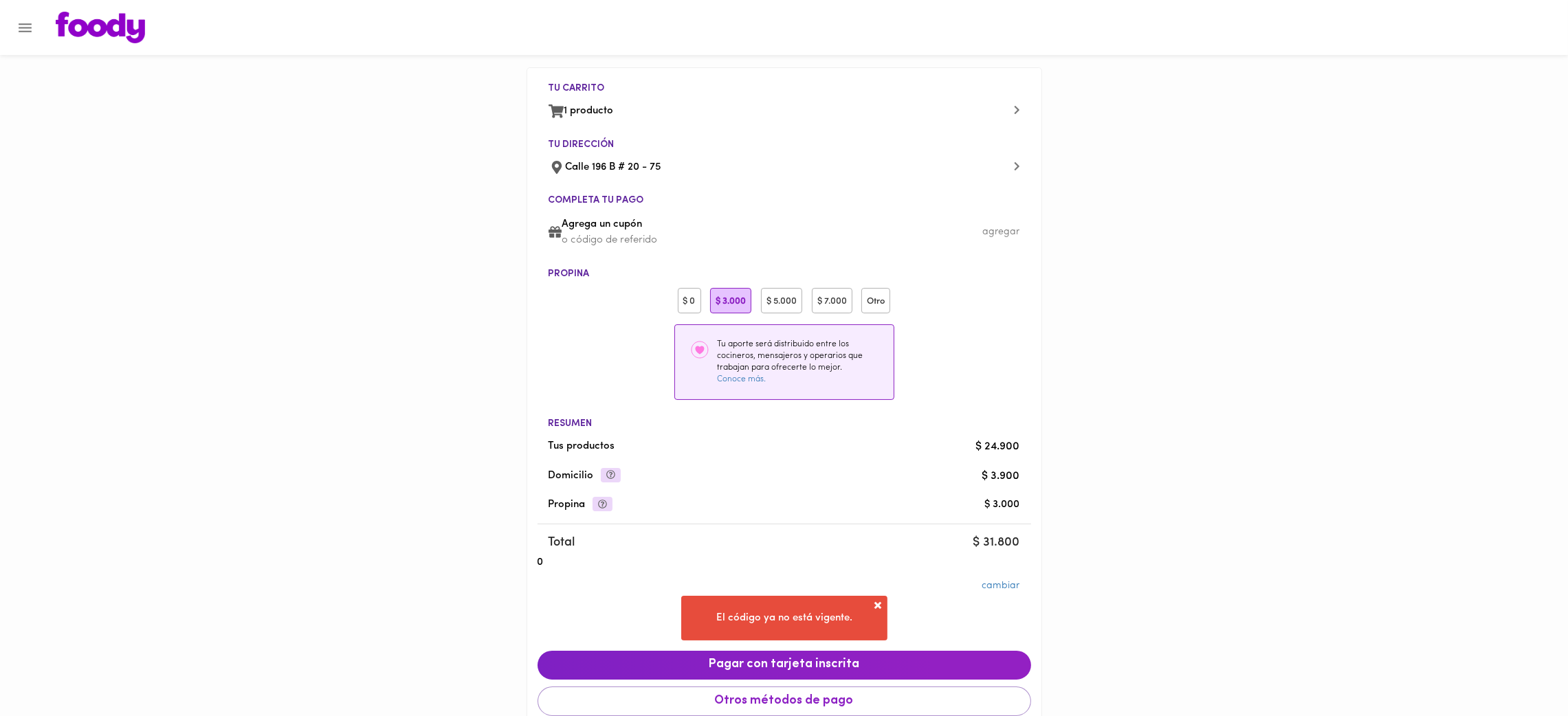
click at [691, 292] on div "$ 0" at bounding box center [690, 301] width 24 height 25
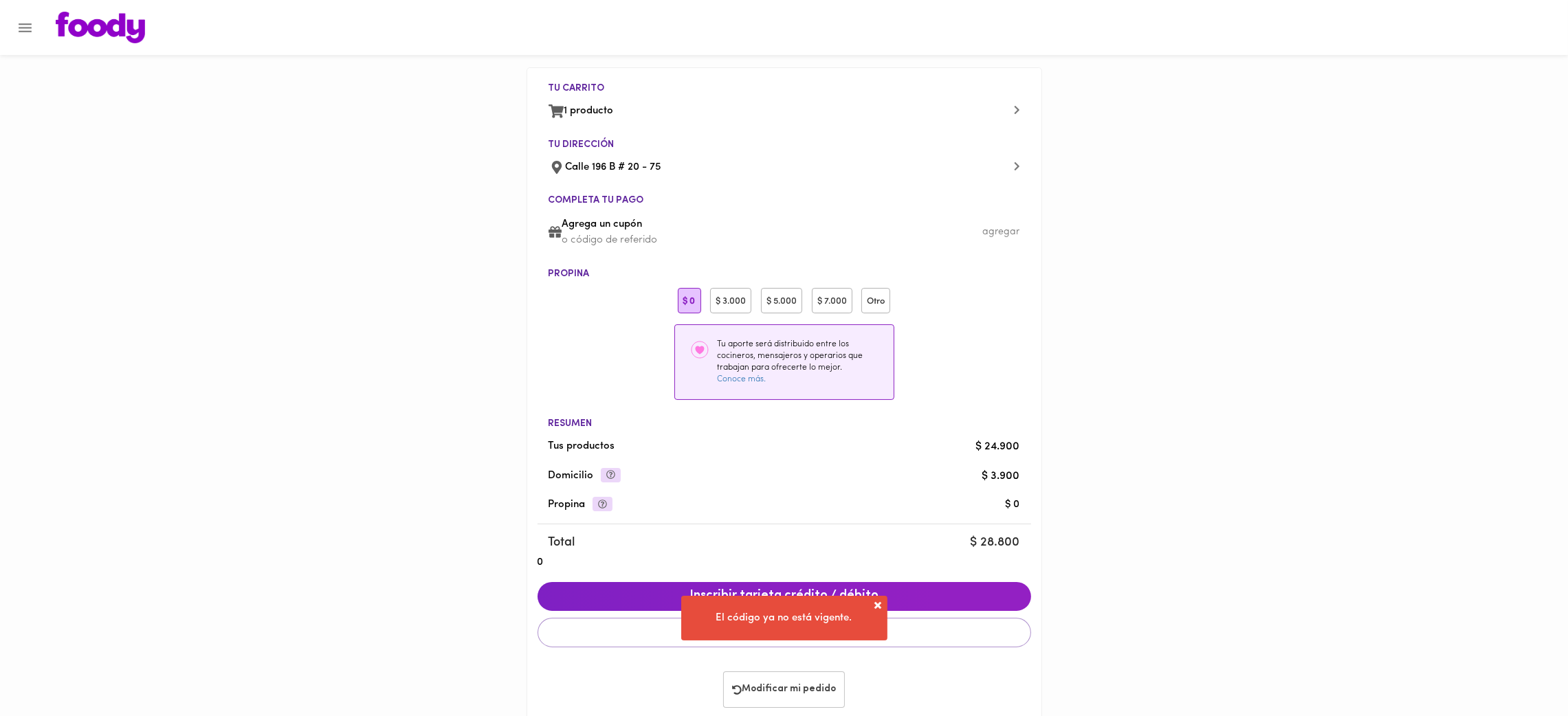
scroll to position [30, 0]
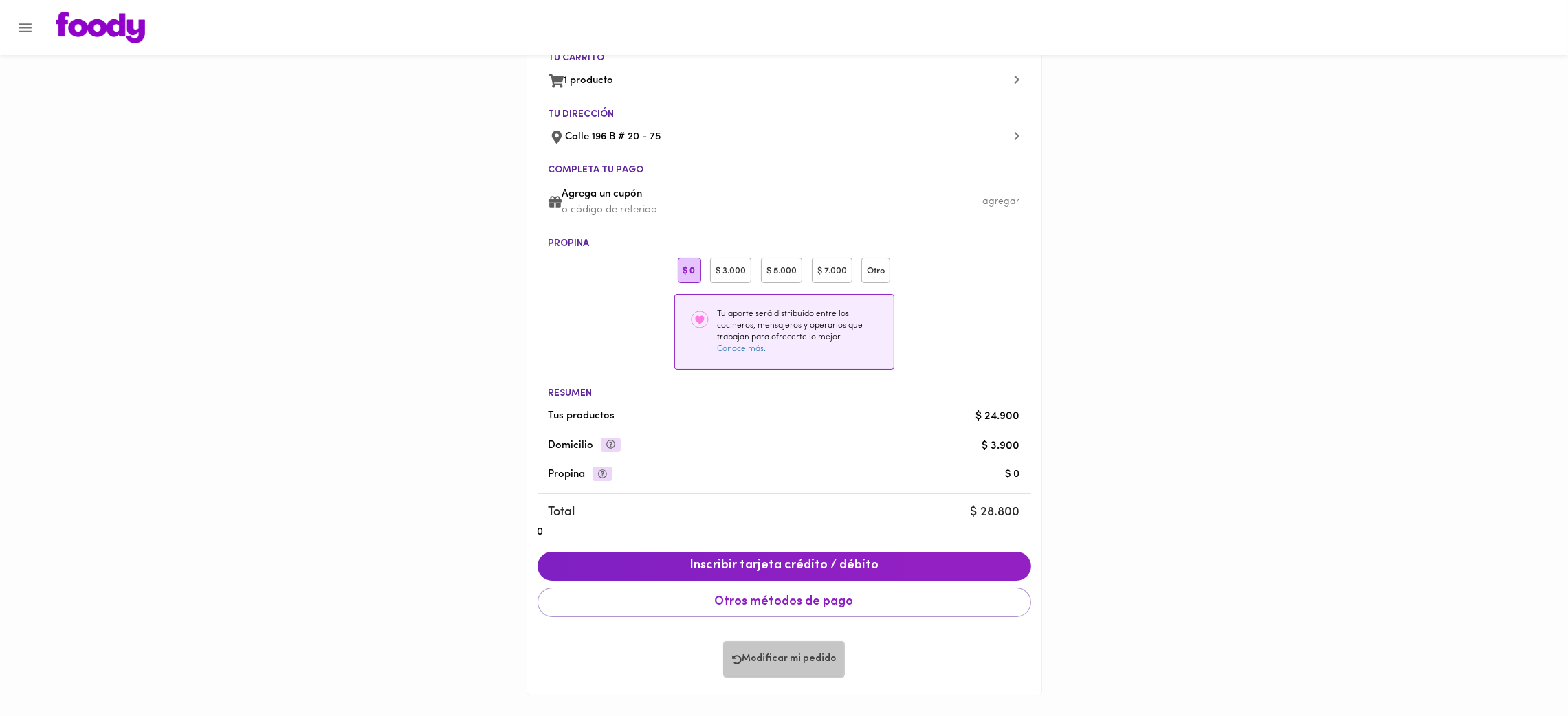
click at [794, 662] on span "Modificar mi pedido" at bounding box center [784, 659] width 104 height 12
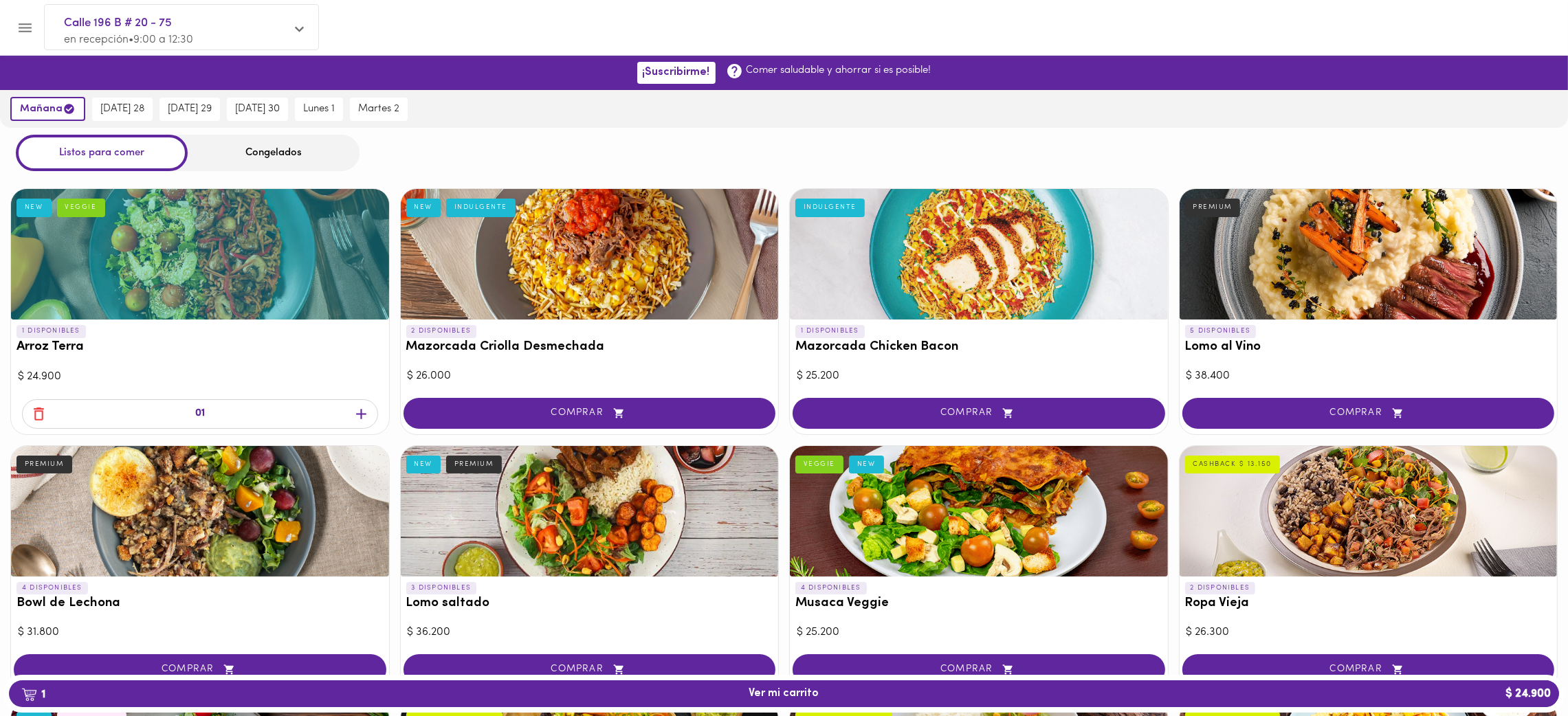
click at [39, 410] on icon "button" at bounding box center [38, 414] width 10 height 13
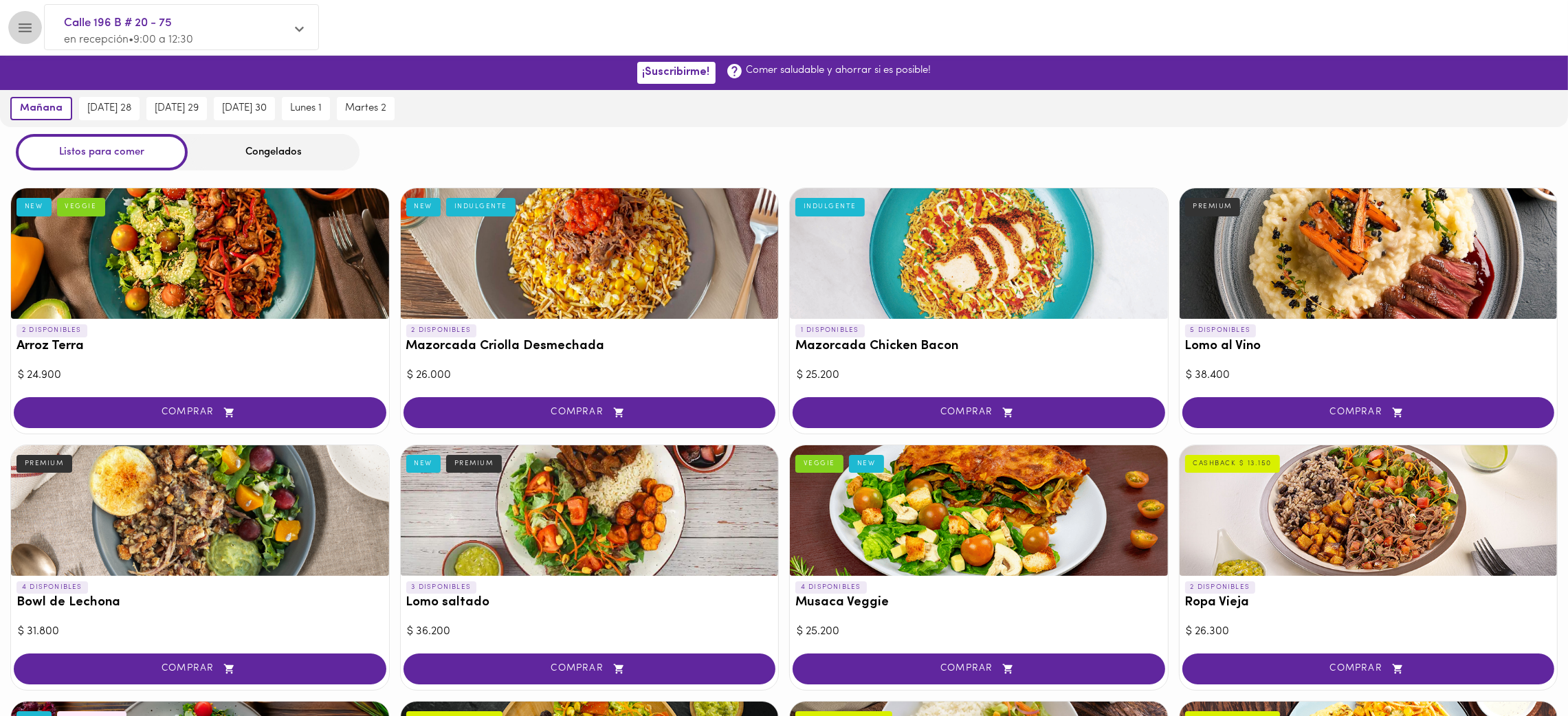
click at [28, 27] on icon "Menu" at bounding box center [25, 28] width 13 height 9
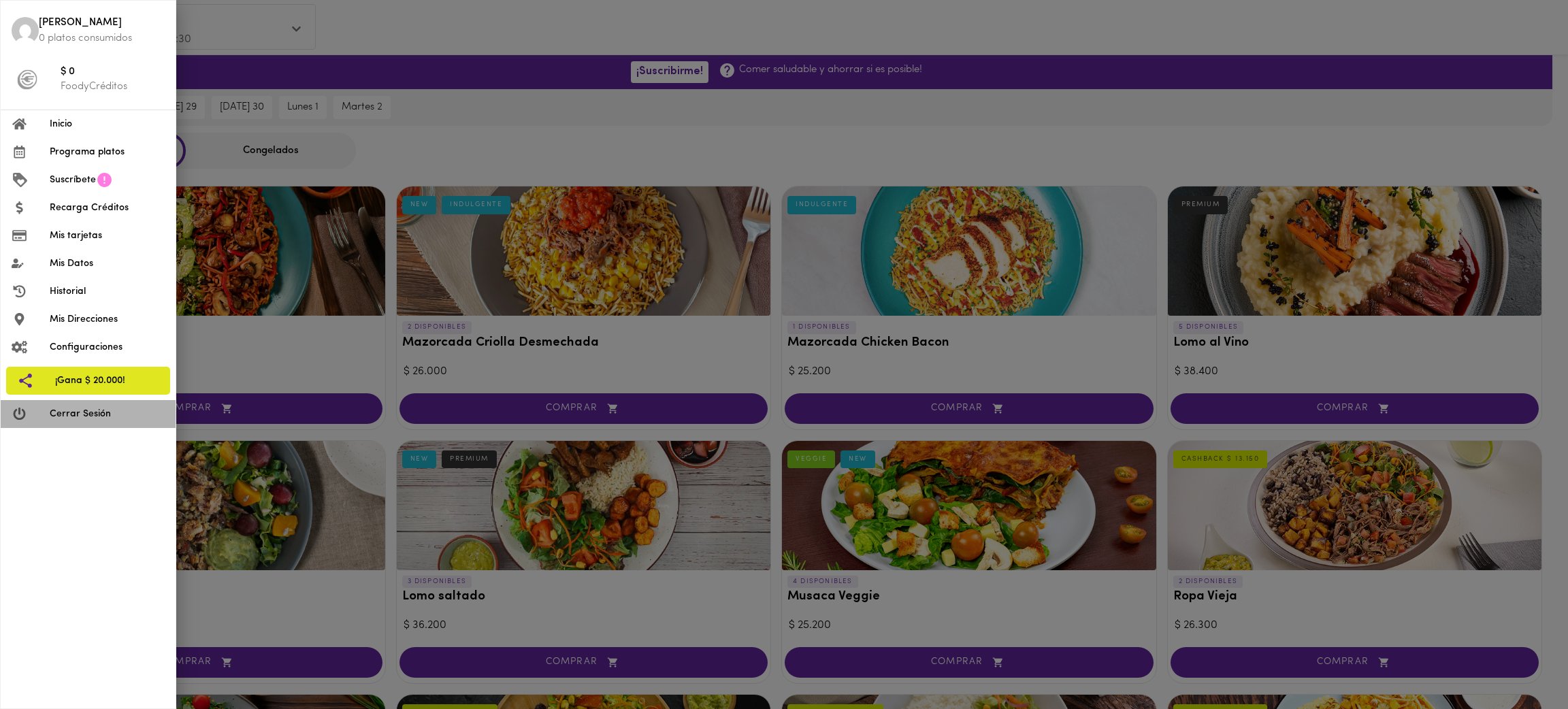
click at [99, 419] on span "Cerrar Sesión" at bounding box center [107, 414] width 115 height 14
